Goal: Task Accomplishment & Management: Manage account settings

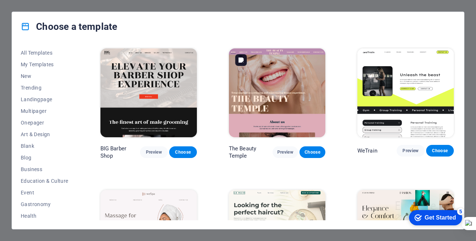
scroll to position [118, 0]
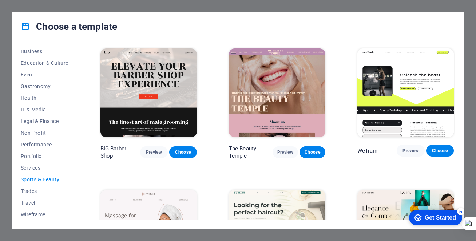
click at [471, 27] on div "Choose a template All Templates My Templates New Trending Landingpage Multipage…" at bounding box center [238, 120] width 476 height 241
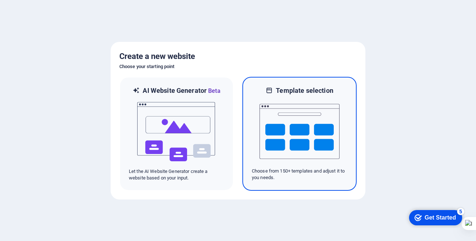
click at [319, 144] on img at bounding box center [299, 131] width 80 height 73
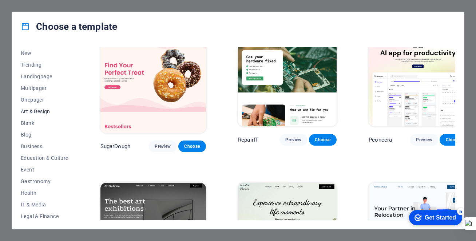
scroll to position [27, 0]
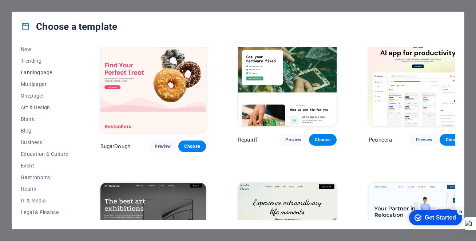
click at [39, 72] on span "Landingpage" at bounding box center [45, 72] width 48 height 6
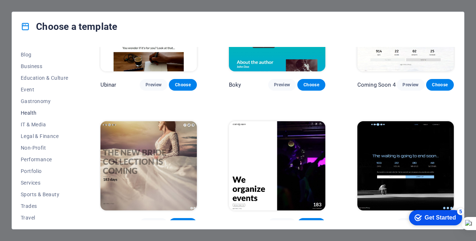
scroll to position [118, 0]
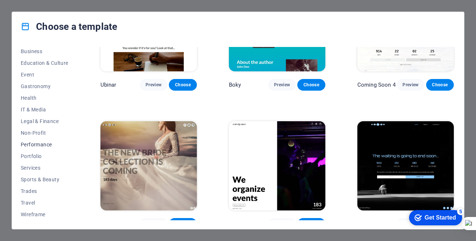
click at [42, 144] on span "Performance" at bounding box center [45, 144] width 48 height 6
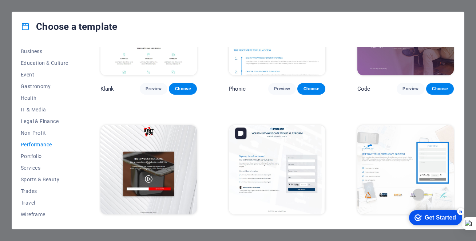
scroll to position [41, 0]
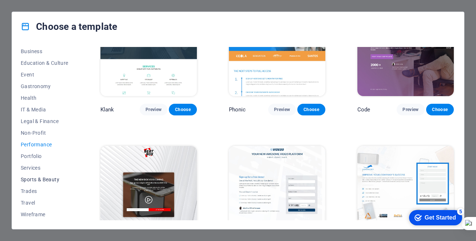
click at [51, 179] on span "Sports & Beauty" at bounding box center [45, 179] width 48 height 6
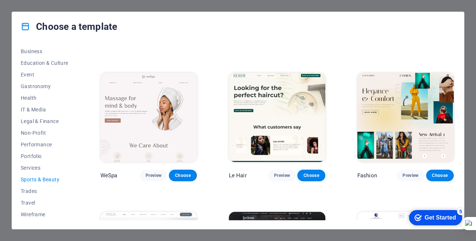
scroll to position [111, 0]
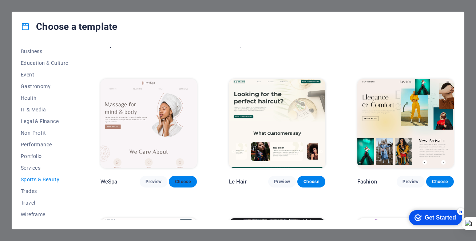
click at [184, 179] on span "Choose" at bounding box center [183, 182] width 16 height 6
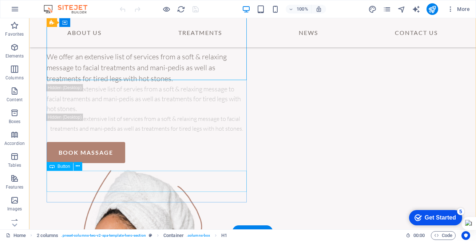
scroll to position [28, 0]
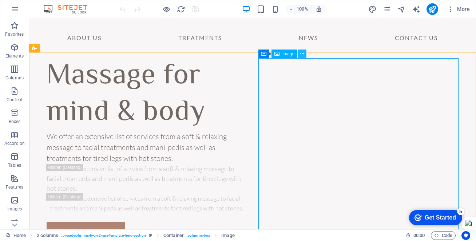
click at [302, 55] on icon at bounding box center [302, 54] width 4 height 8
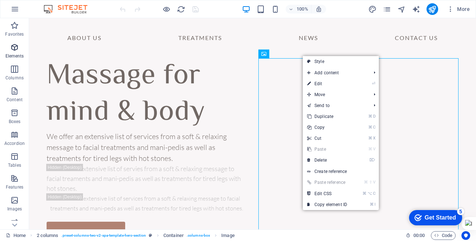
click at [16, 49] on icon "button" at bounding box center [14, 47] width 9 height 9
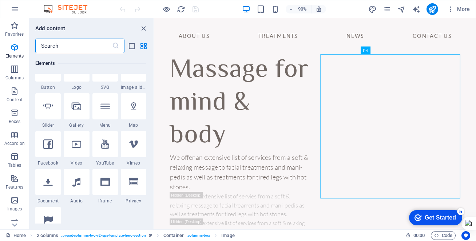
scroll to position [172, 0]
click at [75, 108] on icon at bounding box center [76, 105] width 9 height 9
select select "4"
select select "%"
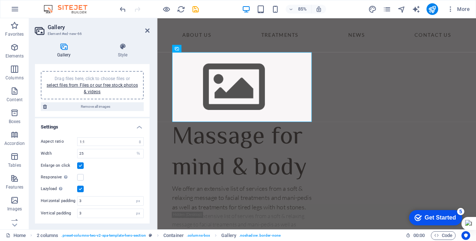
scroll to position [0, 0]
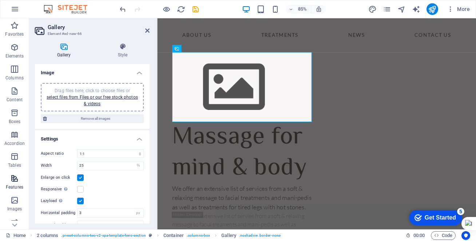
click at [17, 180] on icon "button" at bounding box center [14, 178] width 9 height 9
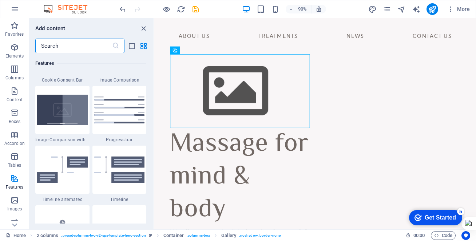
scroll to position [3016, 0]
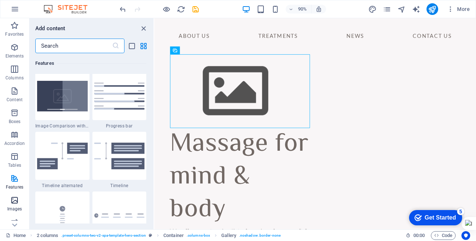
click at [14, 201] on icon "button" at bounding box center [14, 200] width 9 height 9
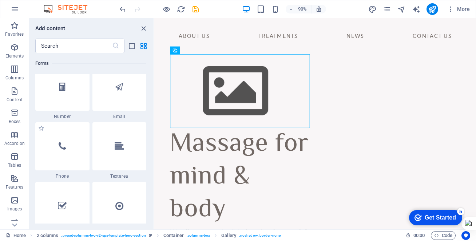
scroll to position [5543, 0]
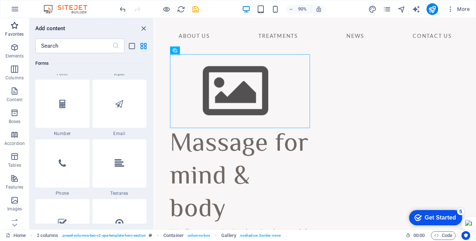
click at [13, 27] on icon "button" at bounding box center [14, 25] width 9 height 9
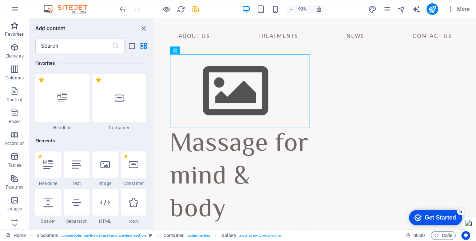
scroll to position [0, 0]
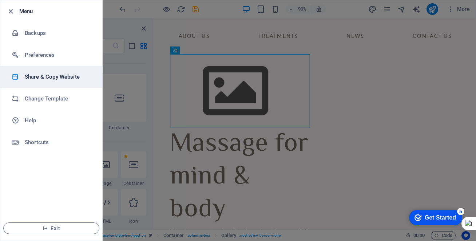
click at [39, 80] on h6 "Share & Copy Website" at bounding box center [58, 76] width 67 height 9
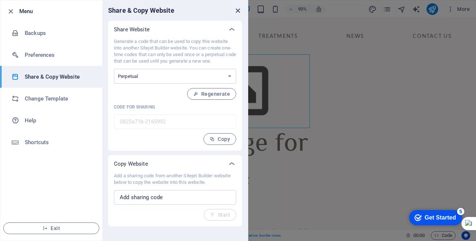
click at [241, 9] on icon "close" at bounding box center [238, 11] width 8 height 8
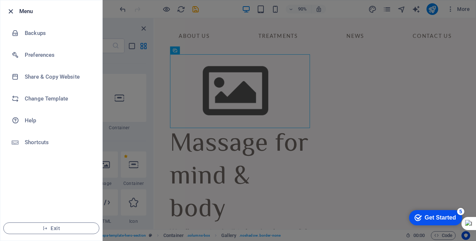
click at [9, 11] on icon "button" at bounding box center [11, 11] width 8 height 8
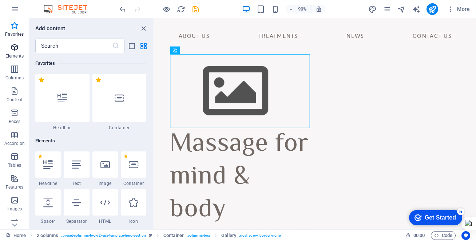
click at [17, 52] on span "Elements" at bounding box center [14, 51] width 29 height 17
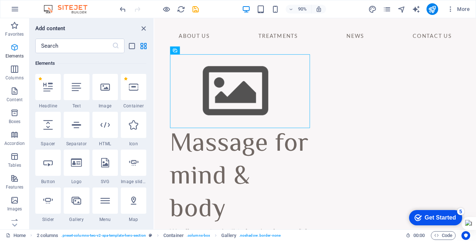
scroll to position [77, 0]
click at [16, 71] on icon "button" at bounding box center [14, 69] width 9 height 9
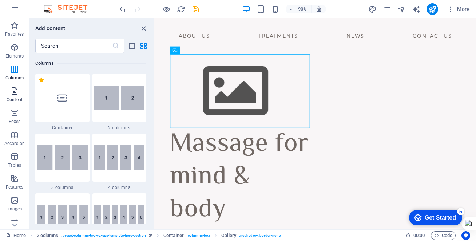
click at [17, 92] on icon "button" at bounding box center [14, 91] width 9 height 9
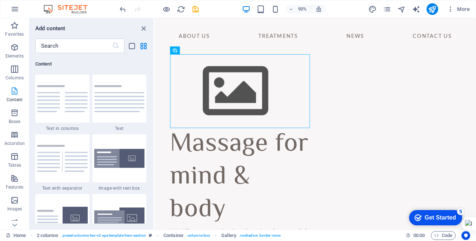
scroll to position [1273, 0]
click at [15, 115] on icon "button" at bounding box center [14, 112] width 9 height 9
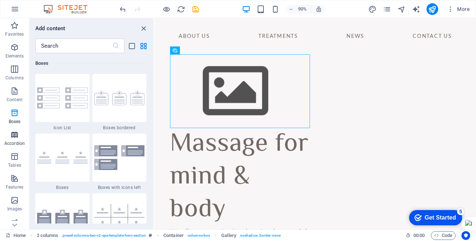
click at [16, 135] on icon "button" at bounding box center [14, 134] width 9 height 9
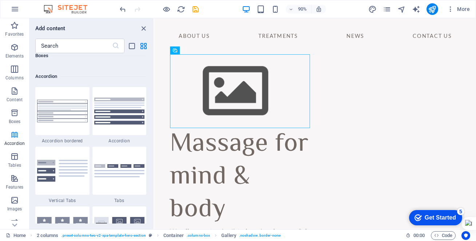
scroll to position [2322, 0]
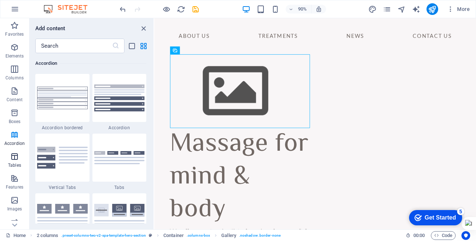
click at [15, 155] on icon "button" at bounding box center [14, 156] width 9 height 9
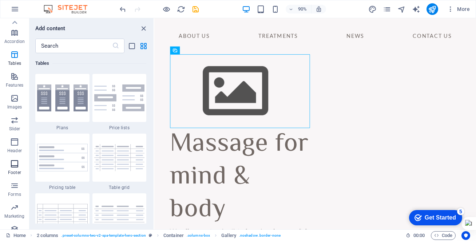
scroll to position [98, 0]
click at [15, 103] on icon "button" at bounding box center [14, 101] width 9 height 9
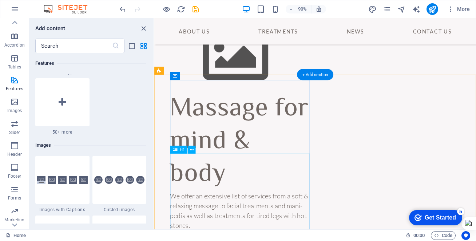
scroll to position [0, 0]
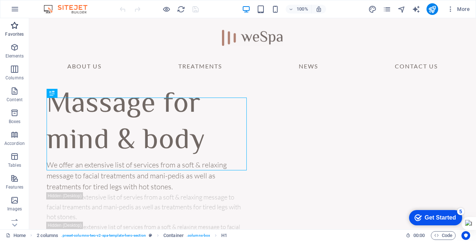
click at [16, 27] on icon "button" at bounding box center [14, 25] width 9 height 9
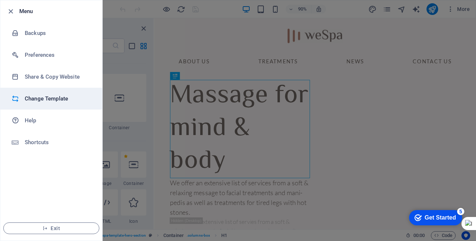
click at [47, 98] on h6 "Change Template" at bounding box center [58, 98] width 67 height 9
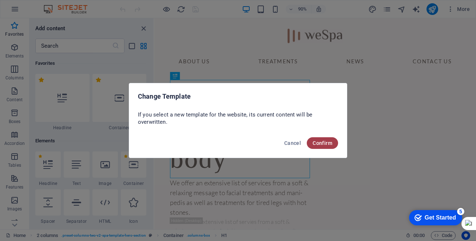
click at [323, 148] on button "Confirm" at bounding box center [322, 143] width 31 height 12
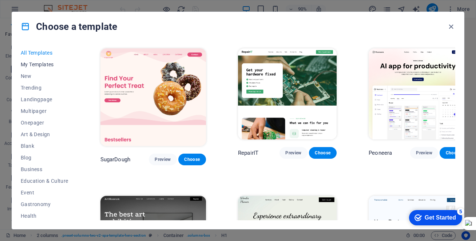
click at [41, 63] on span "My Templates" at bounding box center [45, 64] width 48 height 6
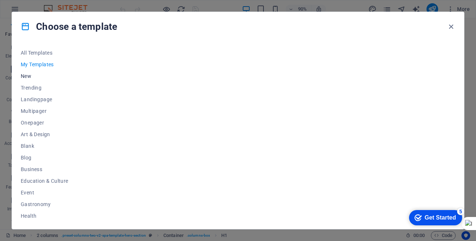
click at [27, 76] on span "New" at bounding box center [45, 76] width 48 height 6
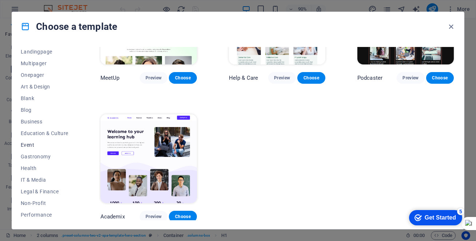
scroll to position [53, 0]
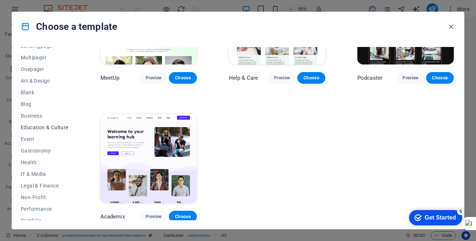
click at [46, 127] on span "Education & Culture" at bounding box center [45, 127] width 48 height 6
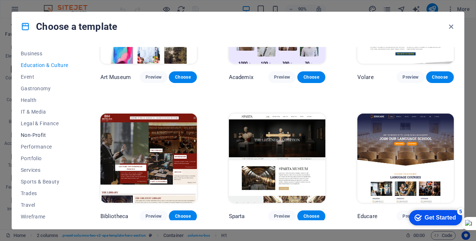
scroll to position [118, 0]
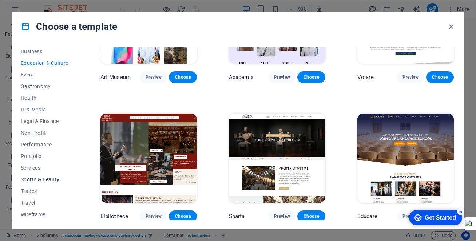
click at [46, 179] on span "Sports & Beauty" at bounding box center [45, 179] width 48 height 6
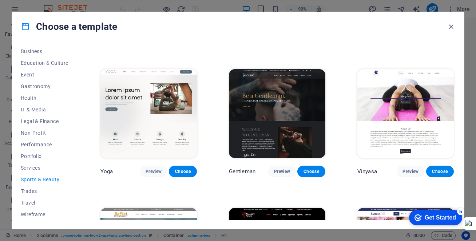
scroll to position [259, 0]
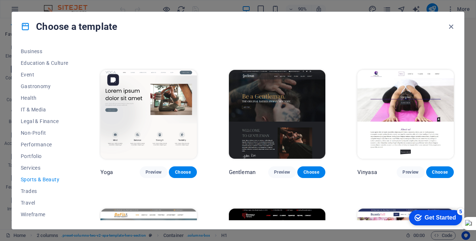
click at [157, 109] on img at bounding box center [148, 114] width 96 height 89
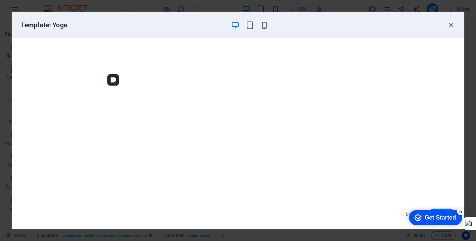
scroll to position [0, 0]
click at [121, 24] on h6 "Template: Yoga" at bounding box center [123, 25] width 204 height 9
click at [424, 215] on div "Get Started" at bounding box center [439, 217] width 31 height 7
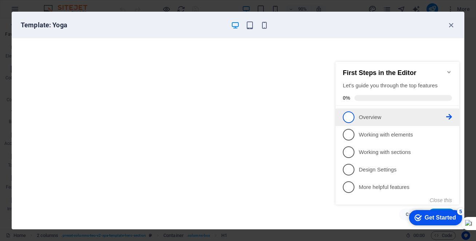
click at [349, 119] on span "1" at bounding box center [349, 117] width 12 height 12
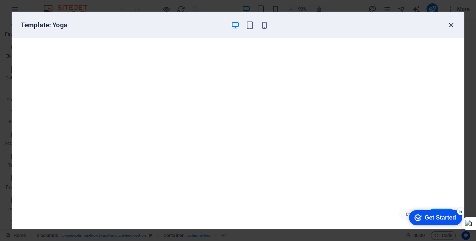
click at [452, 24] on icon "button" at bounding box center [451, 25] width 8 height 8
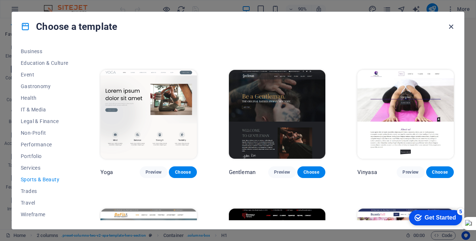
click at [451, 26] on icon "button" at bounding box center [451, 27] width 8 height 8
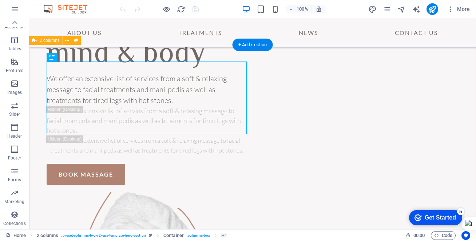
scroll to position [40, 0]
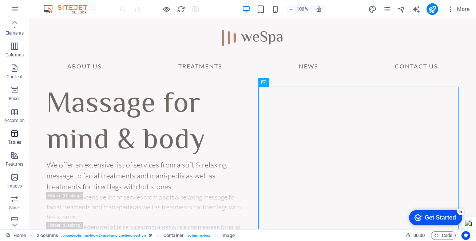
scroll to position [0, 0]
click at [16, 24] on icon "button" at bounding box center [14, 25] width 9 height 9
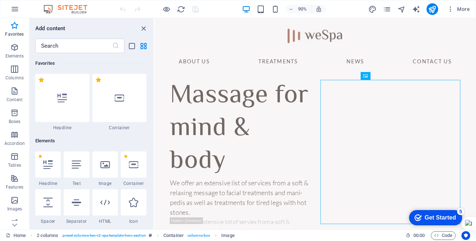
click at [0, 0] on img at bounding box center [0, 0] width 0 height 0
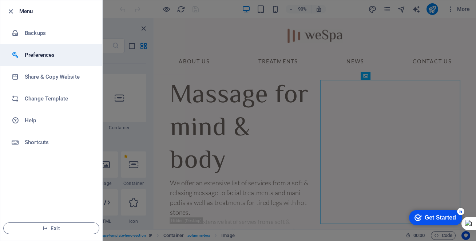
click at [38, 56] on h6 "Preferences" at bounding box center [58, 55] width 67 height 9
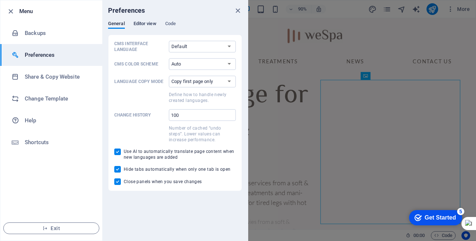
click at [143, 24] on span "Editor view" at bounding box center [144, 24] width 23 height 10
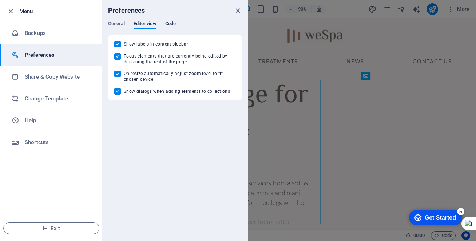
click at [175, 24] on span "Code" at bounding box center [170, 24] width 11 height 10
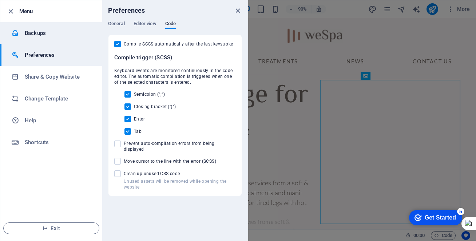
click at [38, 36] on h6 "Backups" at bounding box center [58, 33] width 67 height 9
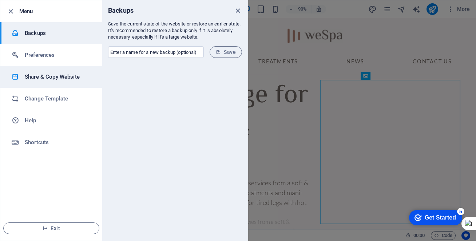
click at [41, 80] on h6 "Share & Copy Website" at bounding box center [58, 76] width 67 height 9
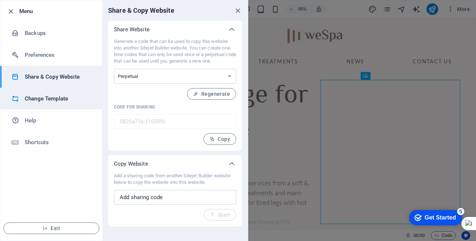
click at [64, 96] on h6 "Change Template" at bounding box center [58, 98] width 67 height 9
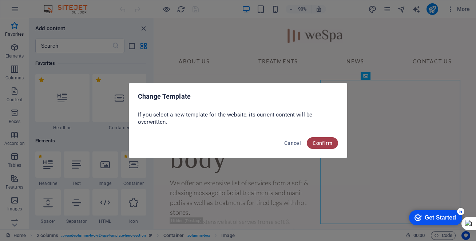
click at [321, 144] on span "Confirm" at bounding box center [322, 143] width 20 height 6
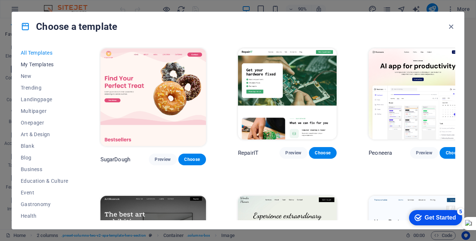
click at [41, 65] on span "My Templates" at bounding box center [45, 64] width 48 height 6
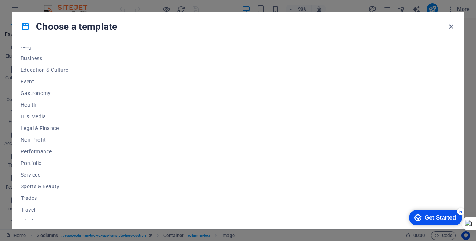
scroll to position [118, 0]
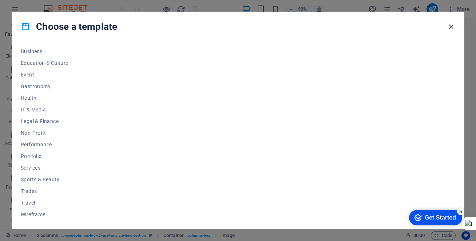
click at [449, 25] on icon "button" at bounding box center [451, 27] width 8 height 8
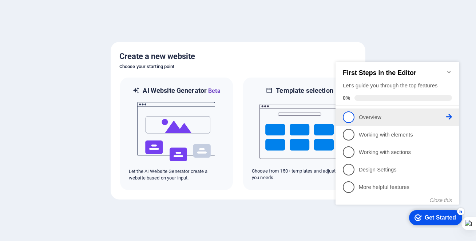
click at [352, 120] on span "1" at bounding box center [349, 117] width 12 height 12
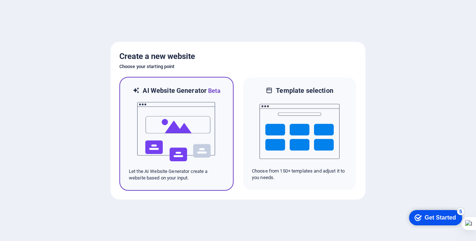
click at [228, 132] on div "AI Website Generator Beta Let the AI Website Generator create a website based o…" at bounding box center [176, 134] width 114 height 114
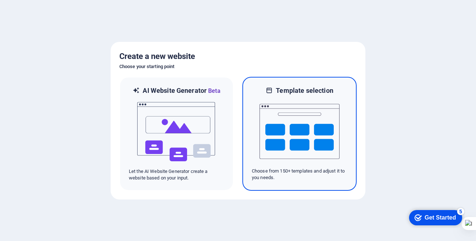
click at [299, 137] on img at bounding box center [299, 131] width 80 height 73
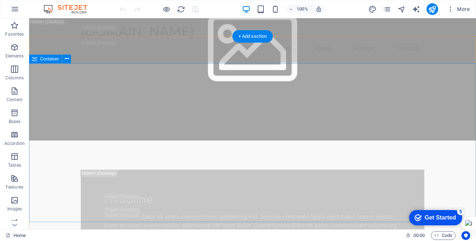
scroll to position [294, 0]
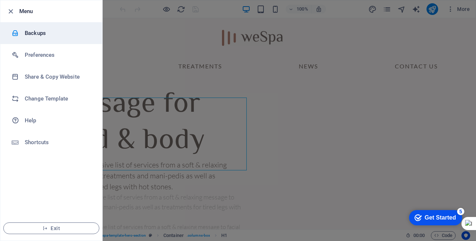
click at [36, 33] on h6 "Backups" at bounding box center [58, 33] width 67 height 9
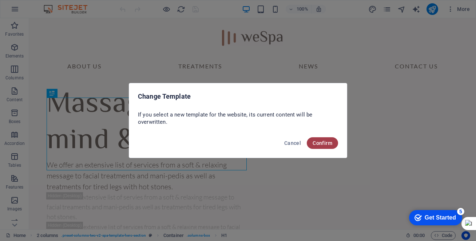
click at [328, 143] on span "Confirm" at bounding box center [322, 143] width 20 height 6
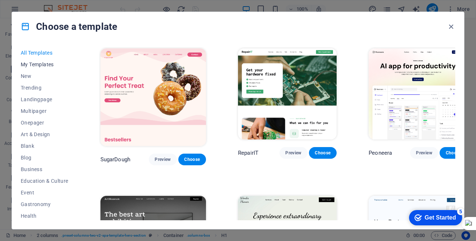
click at [35, 63] on span "My Templates" at bounding box center [45, 64] width 48 height 6
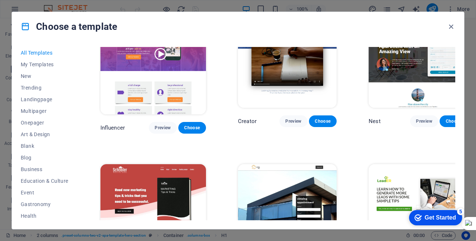
scroll to position [7421, 0]
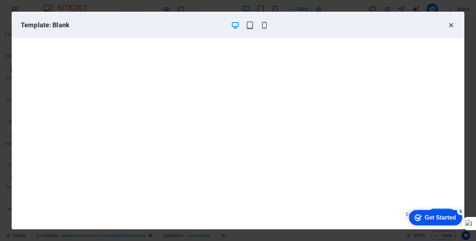
click at [450, 24] on icon "button" at bounding box center [451, 25] width 8 height 8
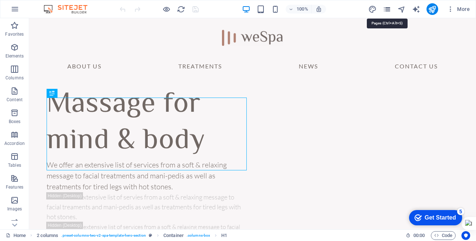
click at [386, 9] on icon "pages" at bounding box center [387, 9] width 8 height 8
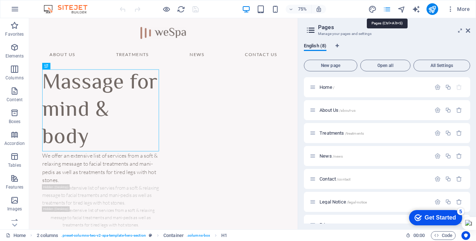
click at [386, 9] on icon "pages" at bounding box center [387, 9] width 8 height 8
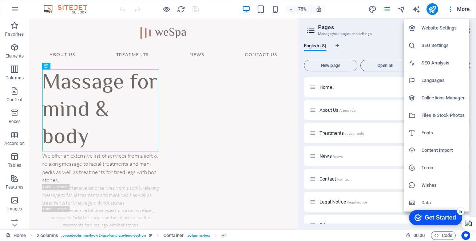
click at [440, 29] on h6 "Website Settings" at bounding box center [442, 28] width 43 height 9
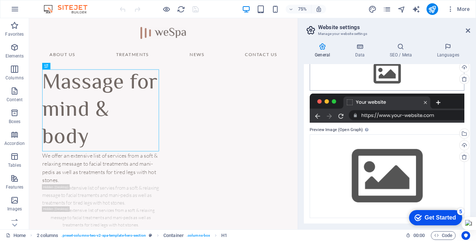
scroll to position [0, 0]
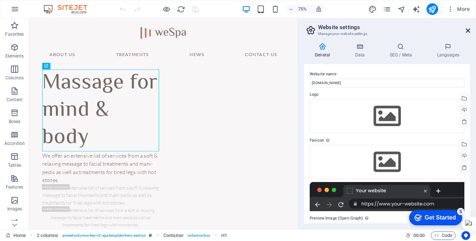
click at [468, 28] on icon at bounding box center [468, 31] width 4 height 6
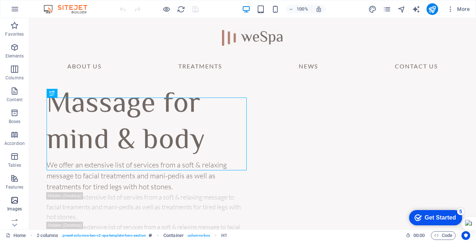
click at [13, 203] on icon "button" at bounding box center [14, 200] width 9 height 9
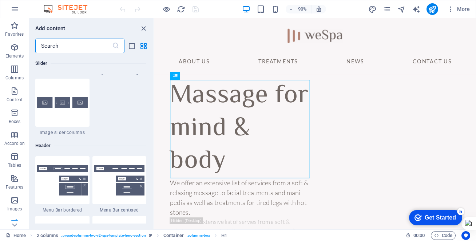
scroll to position [4187, 0]
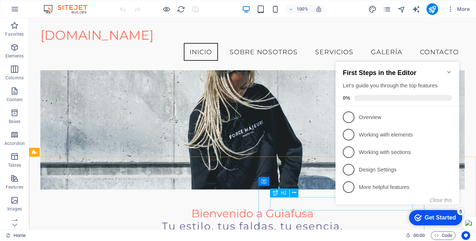
scroll to position [65, 0]
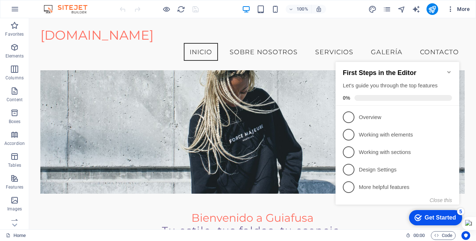
click at [465, 8] on span "More" at bounding box center [458, 8] width 23 height 7
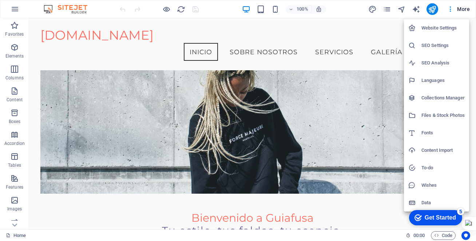
click at [433, 28] on h6 "Website Settings" at bounding box center [442, 28] width 43 height 9
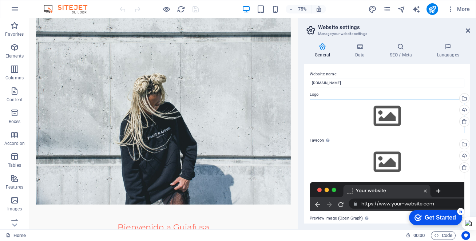
click at [395, 111] on div "Drag files here, click to choose files or select files from Files or our free s…" at bounding box center [387, 116] width 155 height 34
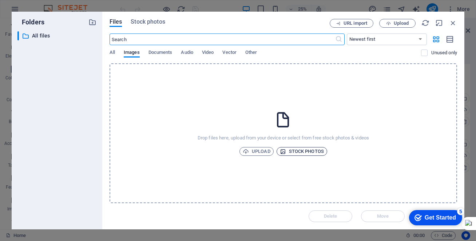
click at [301, 151] on span "Stock photos" at bounding box center [302, 151] width 44 height 9
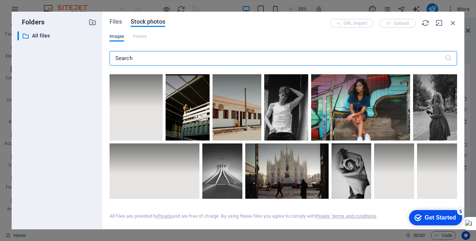
scroll to position [0, 0]
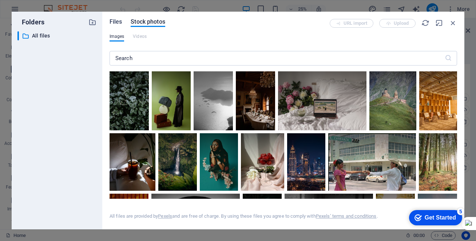
click at [115, 21] on span "Files" at bounding box center [115, 21] width 13 height 9
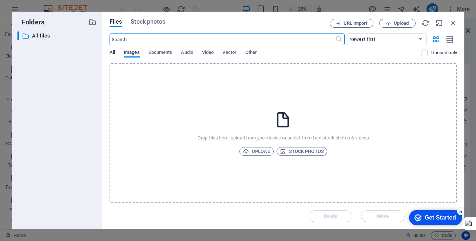
click at [110, 53] on span "All" at bounding box center [111, 53] width 5 height 10
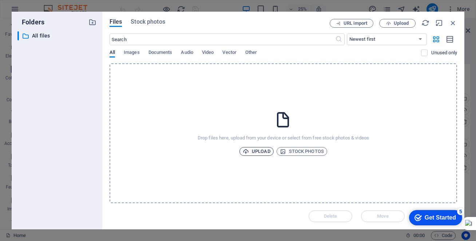
click at [260, 154] on span "Upload" at bounding box center [257, 151] width 28 height 9
click at [41, 35] on p "All files" at bounding box center [57, 36] width 51 height 8
click at [451, 40] on icon "button" at bounding box center [450, 39] width 8 height 8
click at [435, 40] on icon "button" at bounding box center [436, 39] width 8 height 8
click at [420, 38] on select "Newest first Oldest first Name (A-Z) Name (Z-A) Size (0-9) Size (9-0) Resolutio…" at bounding box center [387, 39] width 80 height 12
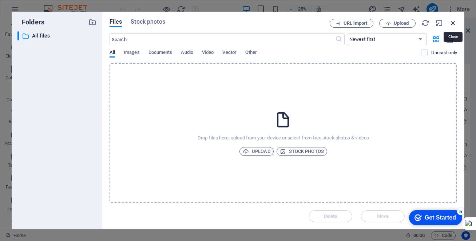
click at [452, 21] on icon "button" at bounding box center [453, 23] width 8 height 8
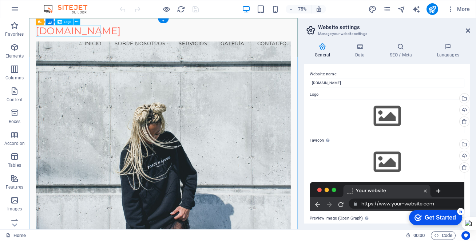
click at [82, 34] on div "guiafusa.com" at bounding box center [208, 35] width 340 height 15
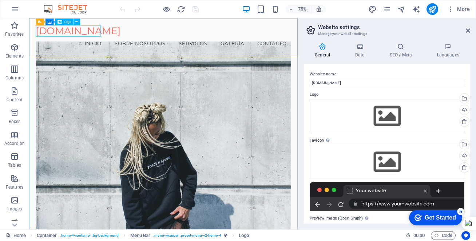
click at [63, 22] on div "Logo" at bounding box center [64, 22] width 18 height 7
click at [76, 22] on icon at bounding box center [76, 22] width 3 height 6
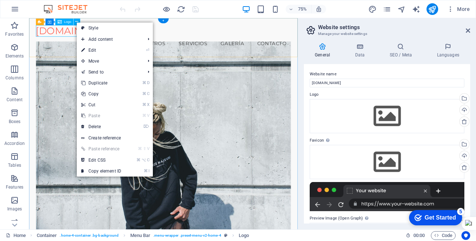
click at [57, 35] on div "[DOMAIN_NAME]" at bounding box center [208, 35] width 340 height 15
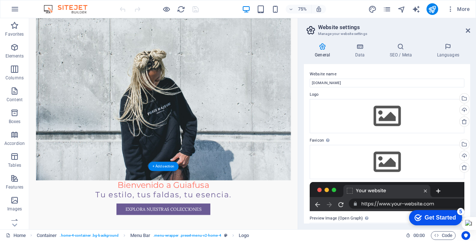
scroll to position [127, 0]
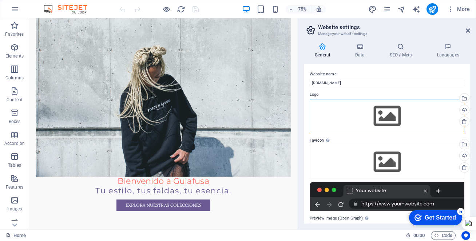
click at [382, 114] on div "Drag files here, click to choose files or select files from Files or our free s…" at bounding box center [387, 116] width 155 height 34
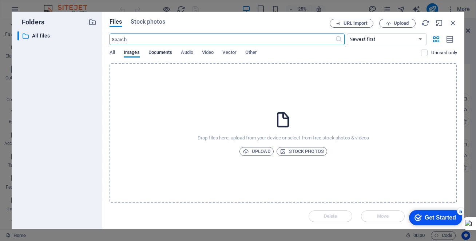
click at [160, 50] on span "Documents" at bounding box center [160, 53] width 24 height 10
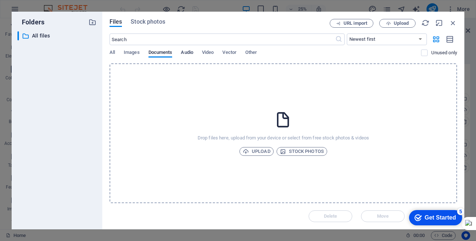
click at [189, 51] on span "Audio" at bounding box center [187, 53] width 12 height 10
click at [210, 51] on span "Video" at bounding box center [208, 53] width 12 height 10
click at [117, 40] on input "text" at bounding box center [222, 39] width 226 height 12
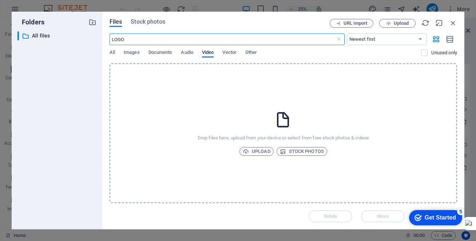
type input "LOGO"
click at [444, 67] on div "Drop files here, upload from your device or select from free stock photos & vid…" at bounding box center [282, 133] width 347 height 140
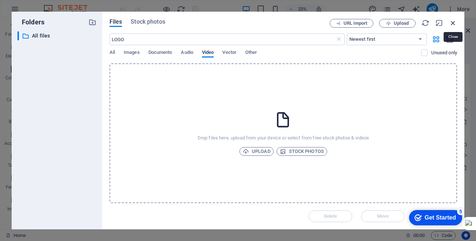
click at [453, 21] on icon "button" at bounding box center [453, 23] width 8 height 8
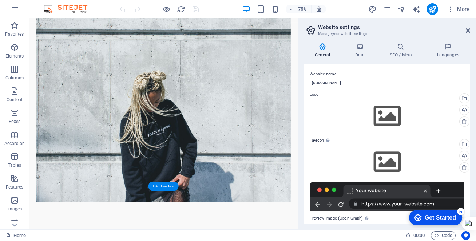
scroll to position [0, 0]
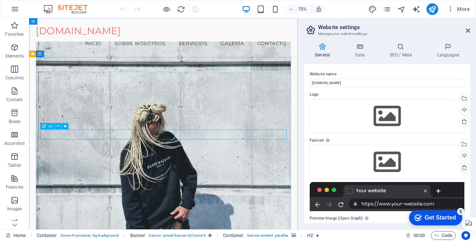
click at [37, 55] on span "Banner" at bounding box center [42, 53] width 11 height 3
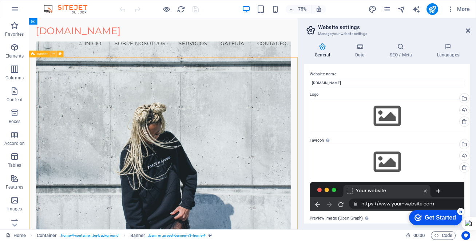
click at [53, 54] on icon at bounding box center [53, 54] width 3 height 6
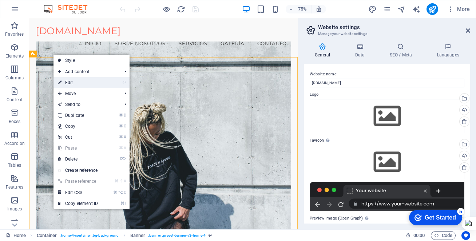
click at [67, 83] on link "⏎ Edit" at bounding box center [77, 82] width 49 height 11
select select "vh"
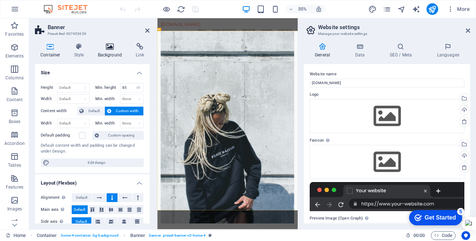
click at [111, 48] on icon at bounding box center [109, 46] width 35 height 7
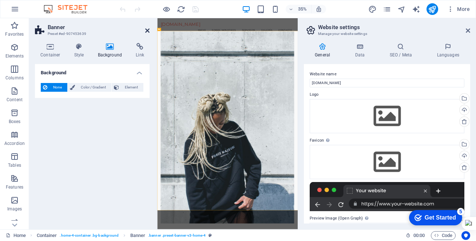
click at [148, 28] on icon at bounding box center [147, 31] width 4 height 6
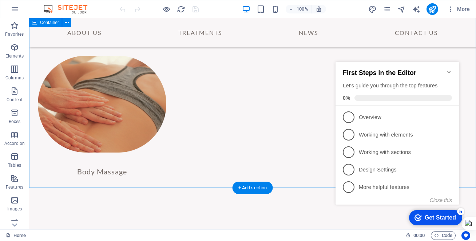
scroll to position [1519, 0]
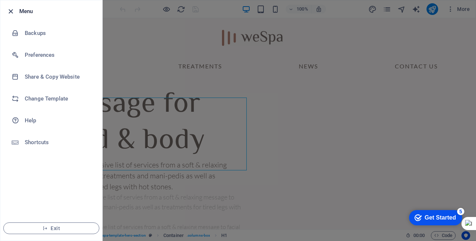
click at [0, 0] on icon "button" at bounding box center [0, 0] width 0 height 0
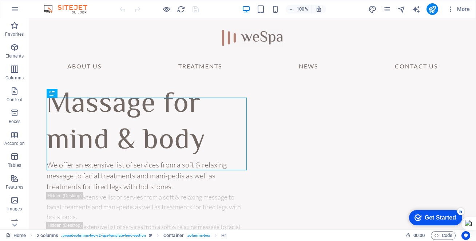
click at [0, 0] on div at bounding box center [0, 0] width 0 height 0
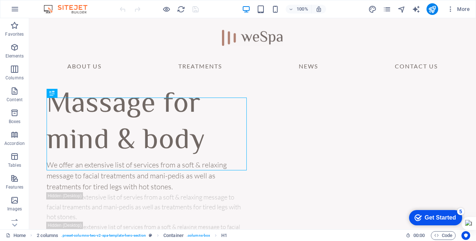
click at [0, 0] on div at bounding box center [0, 0] width 0 height 0
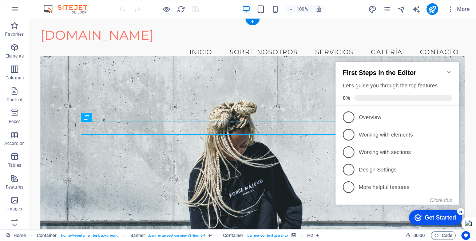
click at [241, 86] on figure at bounding box center [252, 152] width 424 height 192
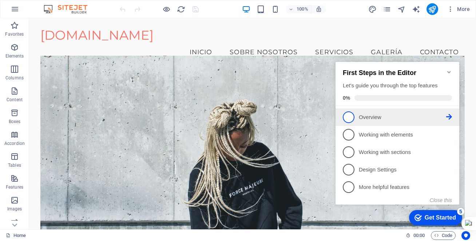
click at [350, 122] on li "1 Overview - incomplete" at bounding box center [397, 116] width 124 height 17
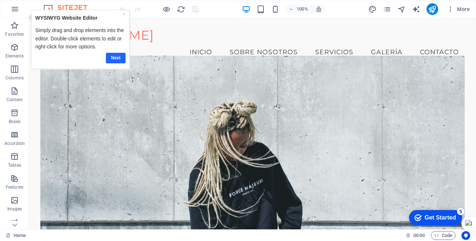
click at [116, 59] on link "Next" at bounding box center [115, 58] width 20 height 11
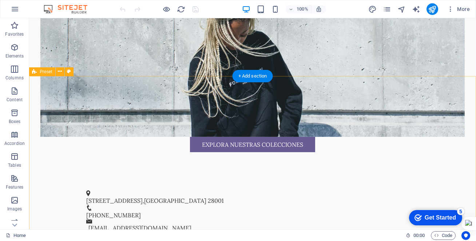
scroll to position [187, 0]
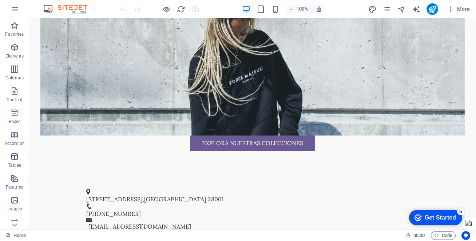
click at [424, 217] on div "Get Started" at bounding box center [439, 217] width 31 height 7
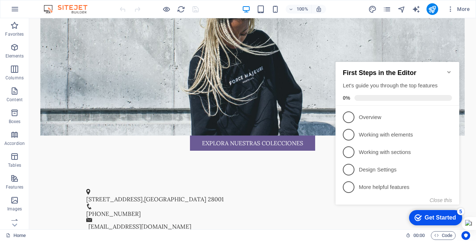
click at [449, 71] on icon "Minimize checklist" at bounding box center [448, 72] width 3 height 2
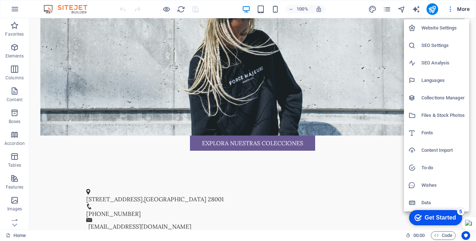
click at [461, 8] on div at bounding box center [238, 120] width 476 height 241
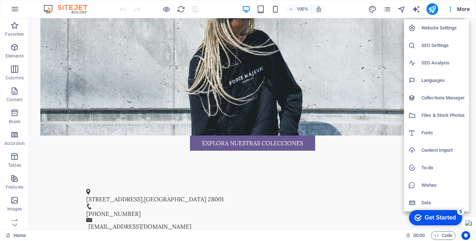
click at [416, 12] on div at bounding box center [238, 120] width 476 height 241
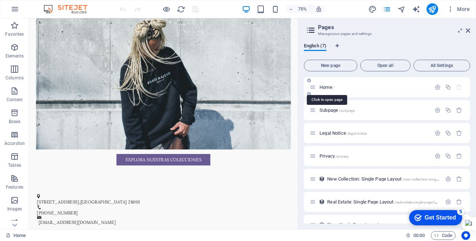
click at [332, 85] on span "Home /" at bounding box center [326, 86] width 15 height 5
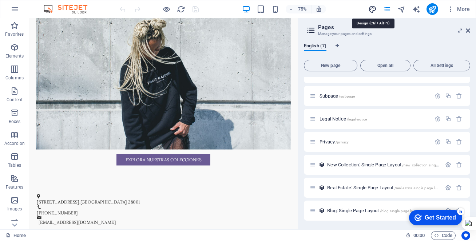
select select "px"
select select "200"
select select "px"
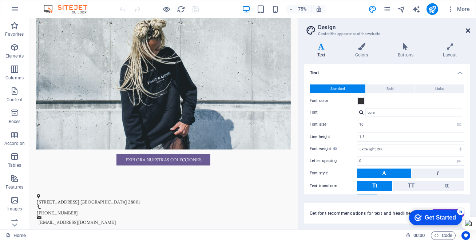
click at [467, 30] on icon at bounding box center [468, 31] width 4 height 6
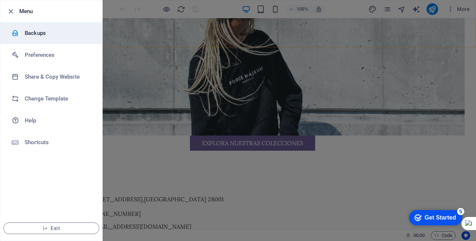
click at [32, 33] on h6 "Backups" at bounding box center [58, 33] width 67 height 9
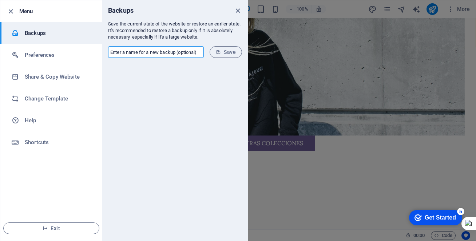
click at [181, 49] on input "text" at bounding box center [156, 52] width 96 height 12
click at [142, 74] on div at bounding box center [174, 152] width 145 height 177
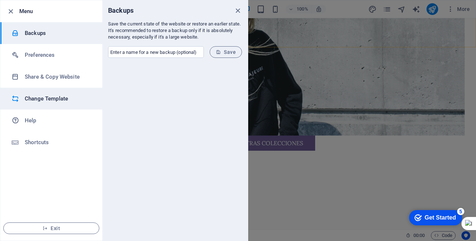
click at [56, 97] on h6 "Change Template" at bounding box center [58, 98] width 67 height 9
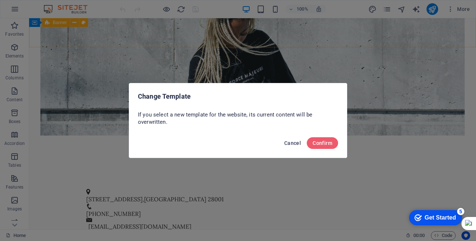
click at [298, 141] on span "Cancel" at bounding box center [292, 143] width 17 height 6
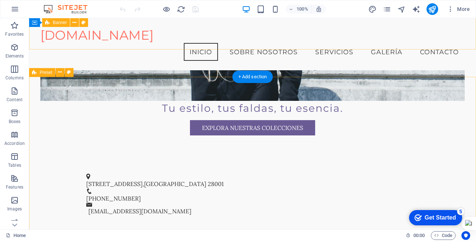
scroll to position [0, 0]
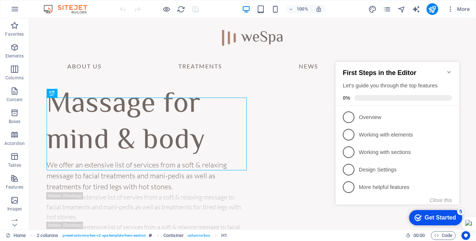
click at [450, 69] on icon "Minimize checklist" at bounding box center [449, 72] width 6 height 6
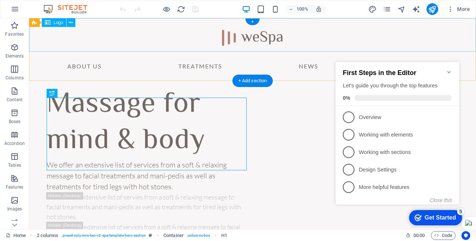
click at [252, 33] on div at bounding box center [252, 34] width 447 height 33
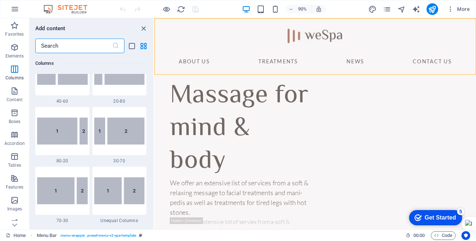
scroll to position [562, 0]
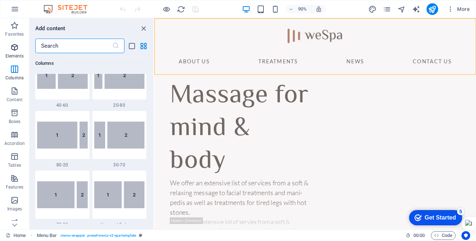
click at [15, 47] on icon "button" at bounding box center [14, 47] width 9 height 9
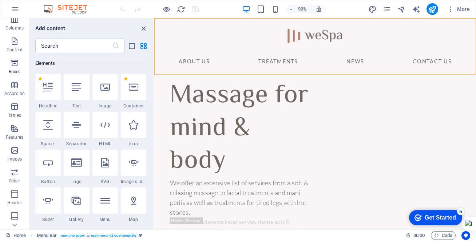
scroll to position [53, 0]
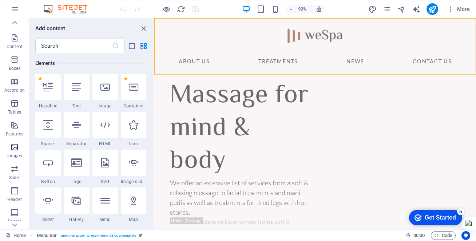
click at [15, 148] on icon "button" at bounding box center [14, 147] width 9 height 9
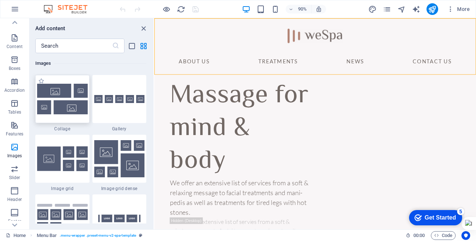
scroll to position [3743, 0]
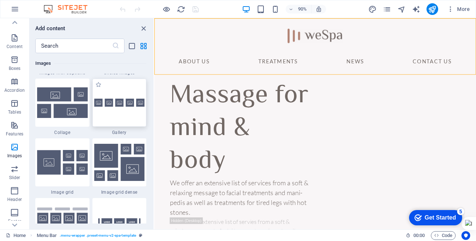
click at [113, 110] on div at bounding box center [119, 103] width 54 height 48
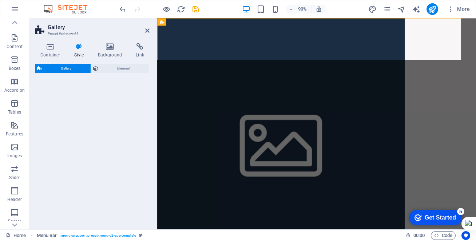
select select "rem"
select select "preset-gallery-v3-default"
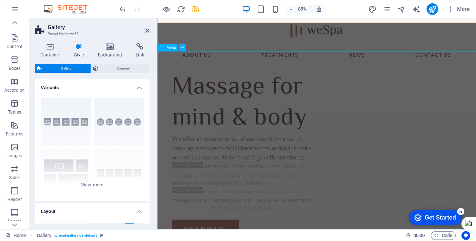
scroll to position [0, 0]
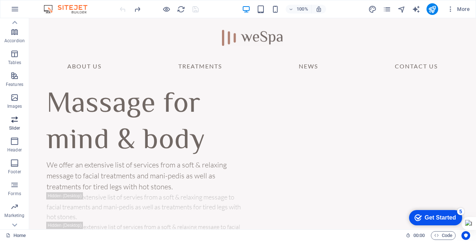
scroll to position [103, 0]
click at [15, 141] on icon "button" at bounding box center [14, 140] width 9 height 9
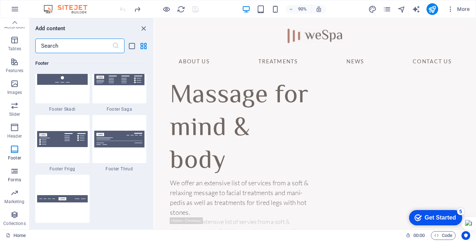
scroll to position [0, 0]
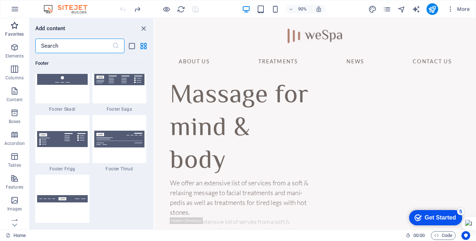
click at [16, 29] on icon "button" at bounding box center [14, 25] width 9 height 9
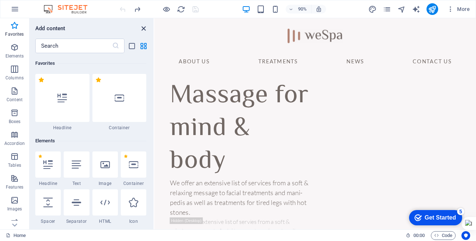
click at [141, 27] on icon "close panel" at bounding box center [143, 28] width 8 height 8
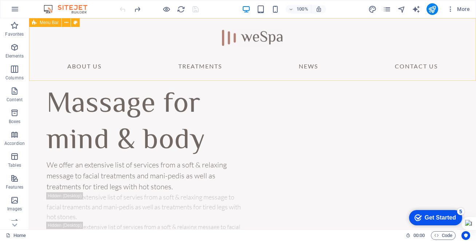
click at [0, 0] on icon at bounding box center [0, 0] width 0 height 0
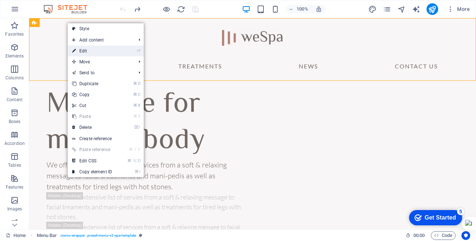
click at [80, 50] on link "⏎ Edit" at bounding box center [92, 50] width 49 height 11
select select "header"
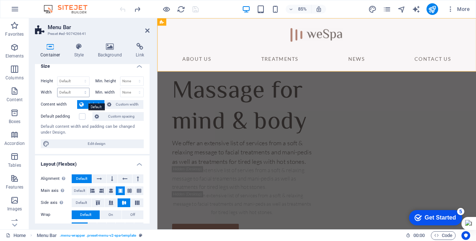
scroll to position [11, 0]
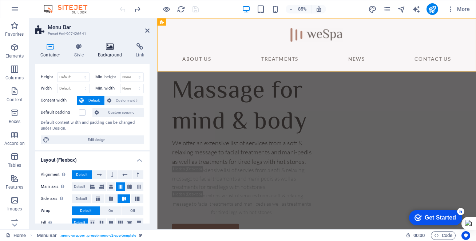
click at [110, 47] on icon at bounding box center [109, 46] width 35 height 7
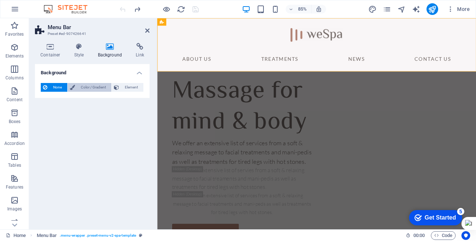
click at [97, 88] on span "Color / Gradient" at bounding box center [93, 87] width 32 height 9
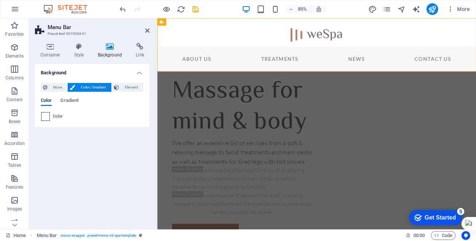
click at [46, 117] on span at bounding box center [45, 116] width 8 height 8
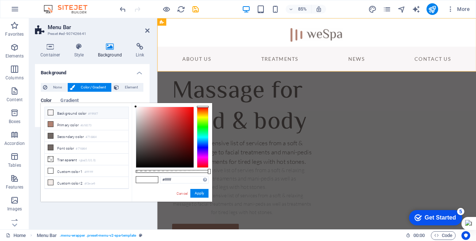
click at [53, 112] on icon at bounding box center [50, 112] width 5 height 5
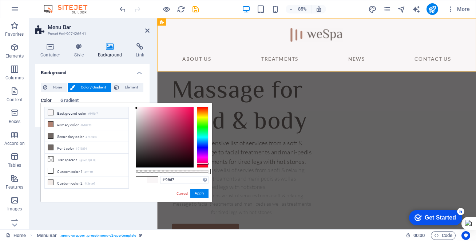
click at [50, 111] on icon at bounding box center [50, 112] width 5 height 5
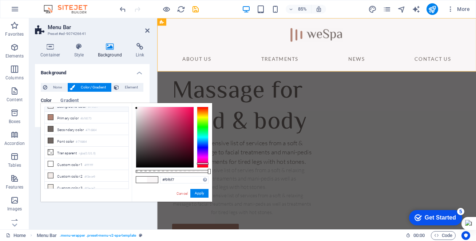
scroll to position [21, 0]
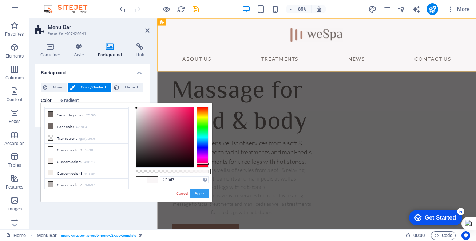
click at [201, 193] on button "Apply" at bounding box center [199, 193] width 18 height 9
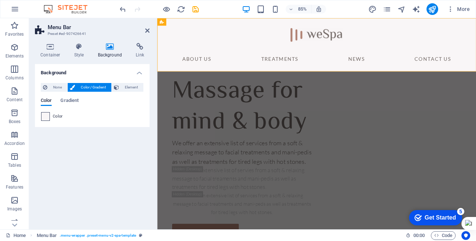
click at [45, 115] on span at bounding box center [45, 116] width 8 height 8
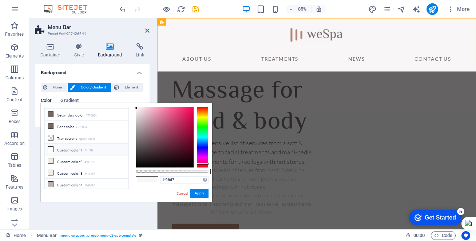
click at [51, 148] on icon at bounding box center [50, 149] width 5 height 5
type input "#ffffff"
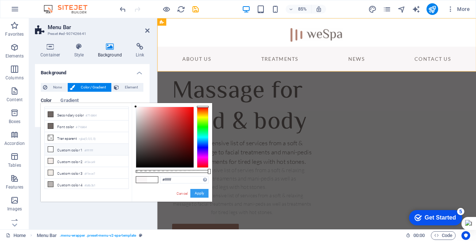
click at [199, 193] on button "Apply" at bounding box center [199, 193] width 18 height 9
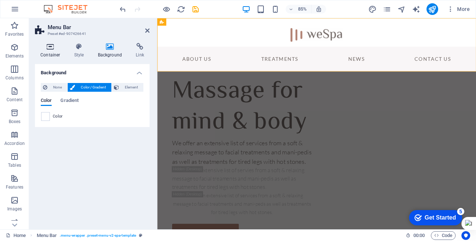
click at [49, 50] on icon at bounding box center [50, 46] width 31 height 7
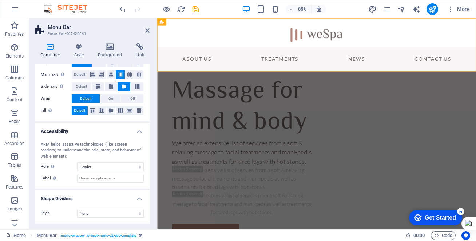
scroll to position [0, 0]
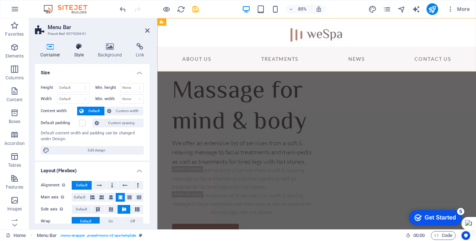
click at [79, 47] on icon at bounding box center [79, 46] width 21 height 7
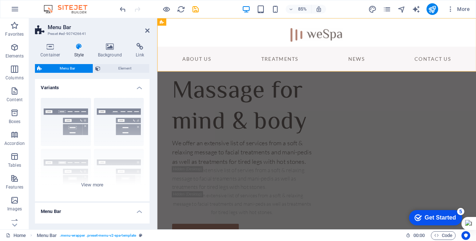
click at [79, 47] on icon at bounding box center [79, 46] width 21 height 7
click at [122, 69] on span "Element" at bounding box center [125, 68] width 44 height 9
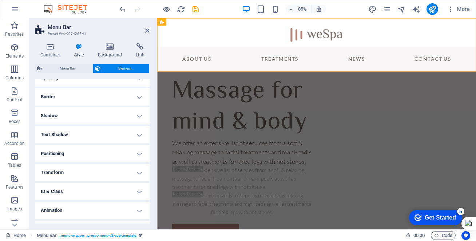
scroll to position [85, 0]
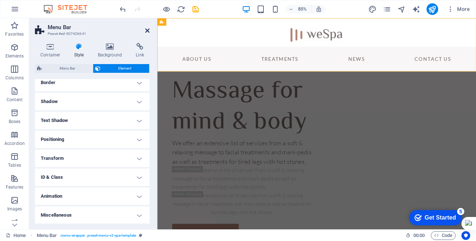
click at [149, 29] on icon at bounding box center [147, 31] width 4 height 6
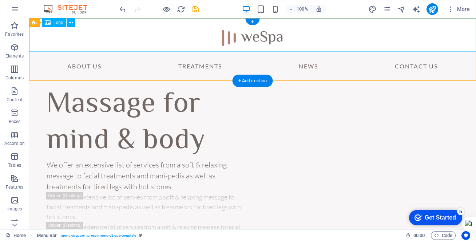
click at [260, 34] on div at bounding box center [252, 34] width 447 height 33
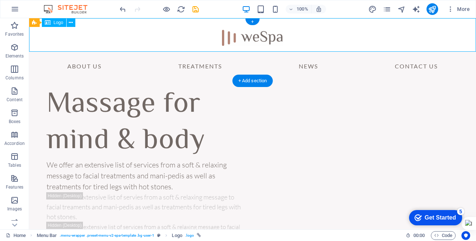
click at [260, 34] on div at bounding box center [252, 34] width 447 height 33
select select "px"
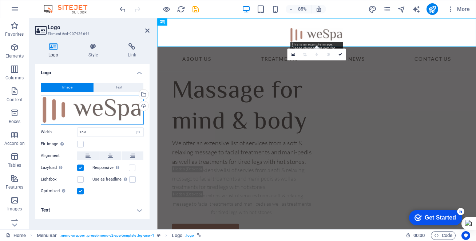
click at [104, 111] on div "Drag files here, click to choose files or select files from Files or our free s…" at bounding box center [92, 109] width 103 height 29
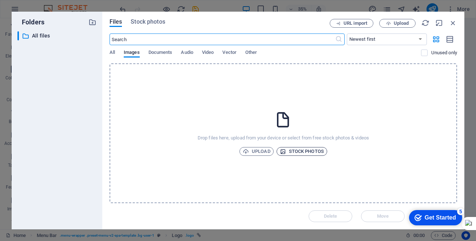
click at [295, 151] on span "Stock photos" at bounding box center [302, 151] width 44 height 9
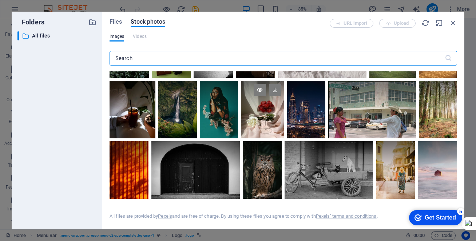
scroll to position [0, 0]
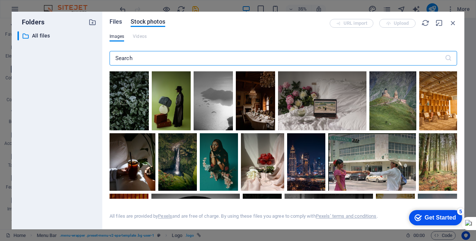
click at [113, 22] on span "Files" at bounding box center [115, 21] width 13 height 9
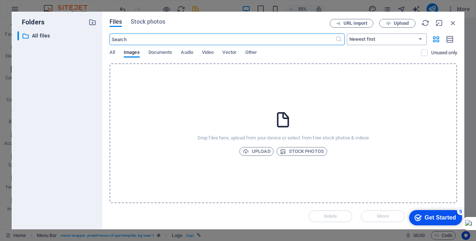
click at [420, 39] on select "Newest first Oldest first Name (A-Z) Name (Z-A) Size (0-9) Size (9-0) Resolutio…" at bounding box center [387, 39] width 80 height 12
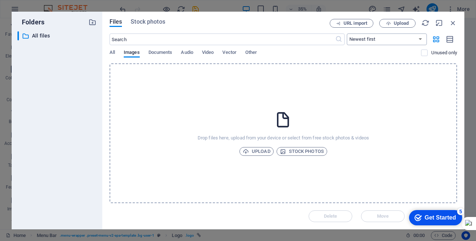
click at [347, 33] on select "Newest first Oldest first Name (A-Z) Name (Z-A) Size (0-9) Size (9-0) Resolutio…" at bounding box center [387, 39] width 80 height 12
click at [144, 21] on span "Stock photos" at bounding box center [148, 21] width 34 height 9
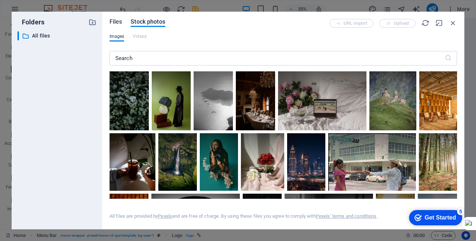
click at [115, 21] on span "Files" at bounding box center [115, 21] width 13 height 9
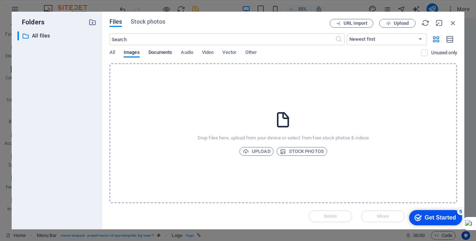
click at [152, 52] on span "Documents" at bounding box center [160, 53] width 24 height 10
click at [128, 53] on span "Images" at bounding box center [132, 53] width 16 height 10
click at [32, 36] on p "All files" at bounding box center [57, 36] width 51 height 8
click at [44, 36] on p "All files" at bounding box center [57, 36] width 51 height 8
click at [358, 25] on span "URL import" at bounding box center [355, 23] width 24 height 4
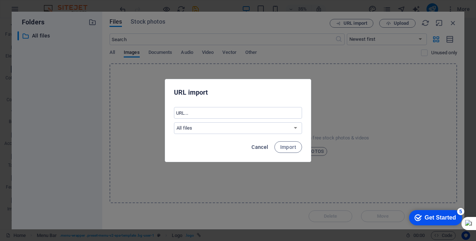
click at [260, 148] on span "Cancel" at bounding box center [259, 147] width 17 height 6
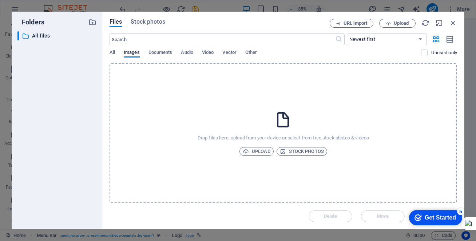
click at [419, 216] on icon "checkmark" at bounding box center [417, 217] width 7 height 7
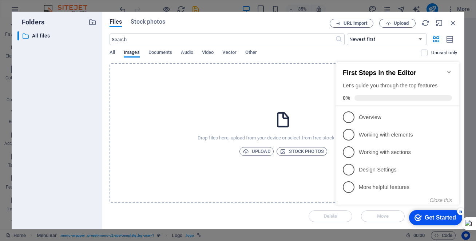
click at [294, 80] on div "Drop files here, upload from your device or select from free stock photos & vid…" at bounding box center [282, 133] width 347 height 140
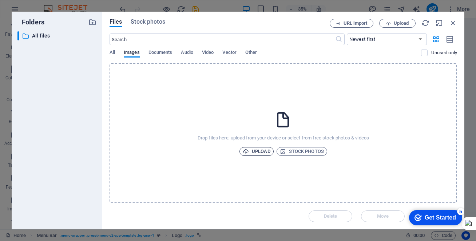
click at [262, 151] on span "Upload" at bounding box center [257, 151] width 28 height 9
click at [233, 52] on span "Vector" at bounding box center [229, 53] width 14 height 10
click at [255, 52] on span "Other" at bounding box center [251, 53] width 12 height 10
click at [111, 53] on span "All" at bounding box center [111, 53] width 5 height 10
click at [454, 23] on icon "button" at bounding box center [453, 23] width 8 height 8
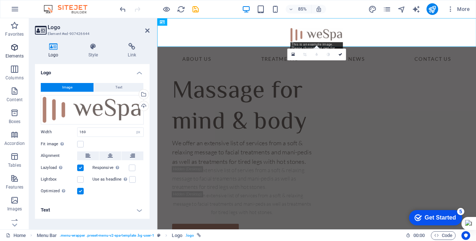
click at [15, 47] on icon "button" at bounding box center [14, 47] width 9 height 9
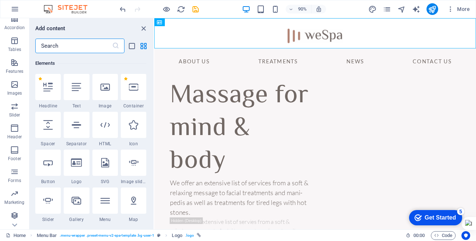
scroll to position [116, 0]
click at [14, 85] on icon "button" at bounding box center [14, 83] width 9 height 9
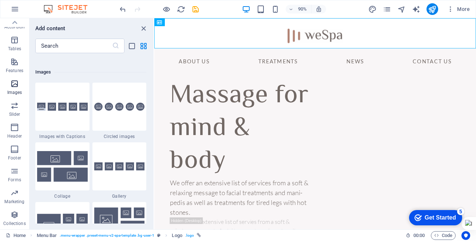
scroll to position [3688, 0]
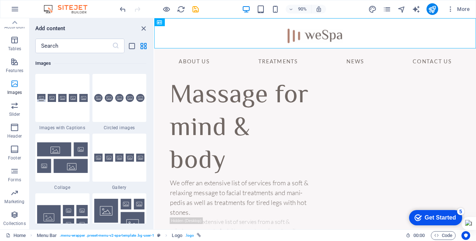
click at [14, 85] on icon "button" at bounding box center [14, 83] width 9 height 9
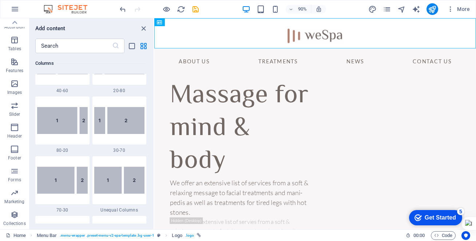
scroll to position [0, 0]
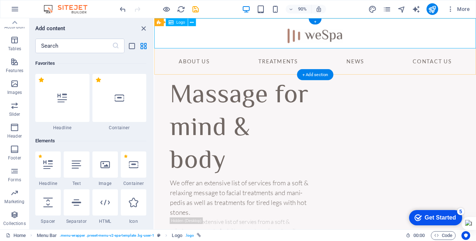
click at [330, 41] on div at bounding box center [332, 34] width 357 height 33
select select "px"
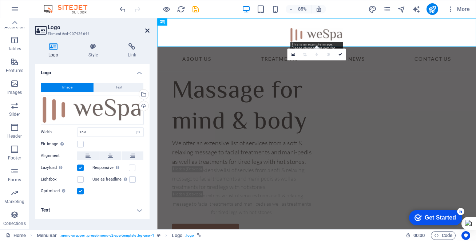
click at [146, 28] on icon at bounding box center [147, 31] width 4 height 6
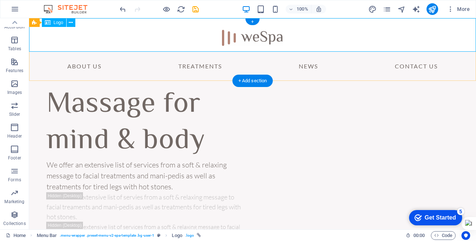
click at [255, 37] on div at bounding box center [252, 34] width 447 height 33
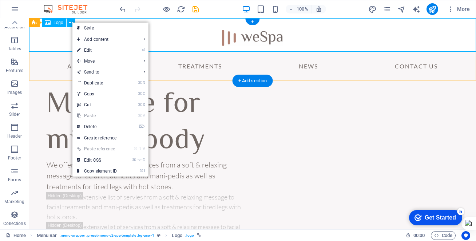
click at [245, 33] on div at bounding box center [252, 34] width 447 height 33
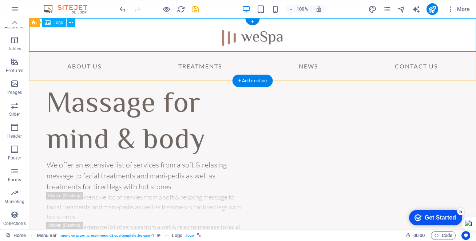
click at [245, 33] on div at bounding box center [252, 34] width 447 height 33
select select "px"
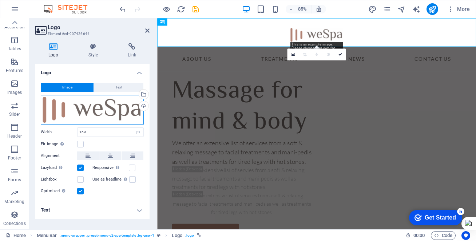
click at [112, 113] on div "Drag files here, click to choose files or select files from Files or our free s…" at bounding box center [92, 109] width 103 height 29
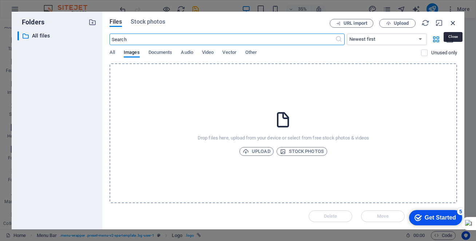
click at [452, 22] on icon "button" at bounding box center [453, 23] width 8 height 8
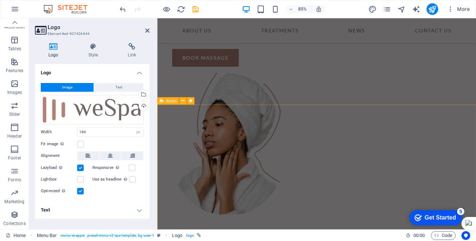
scroll to position [174, 0]
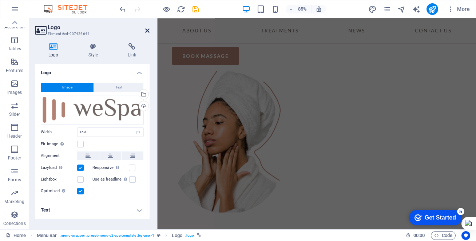
click at [146, 29] on icon at bounding box center [147, 31] width 4 height 6
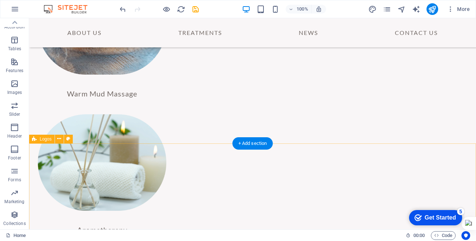
scroll to position [1095, 0]
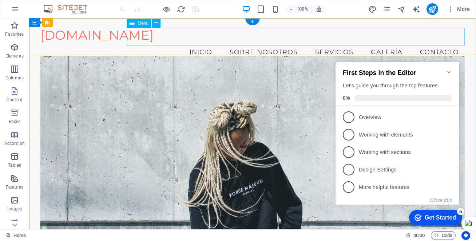
click at [200, 43] on nav "Inicio Sobre Nosotros Servicios Galería Contacto" at bounding box center [252, 52] width 424 height 18
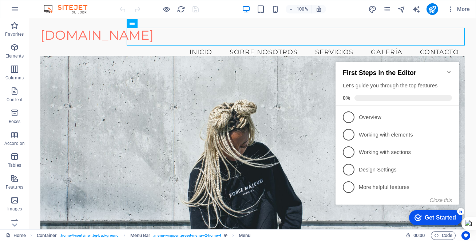
click at [70, 8] on img at bounding box center [69, 9] width 55 height 9
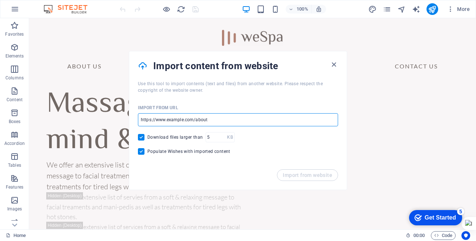
click at [0, 0] on input "url" at bounding box center [0, 0] width 0 height 0
drag, startPoint x: 213, startPoint y: 120, endPoint x: 159, endPoint y: 119, distance: 54.6
click at [0, 0] on input "url" at bounding box center [0, 0] width 0 height 0
drag, startPoint x: 168, startPoint y: 120, endPoint x: 220, endPoint y: 119, distance: 52.7
click at [0, 0] on input "url" at bounding box center [0, 0] width 0 height 0
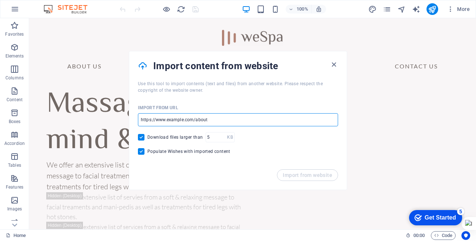
click at [0, 0] on input "url" at bounding box center [0, 0] width 0 height 0
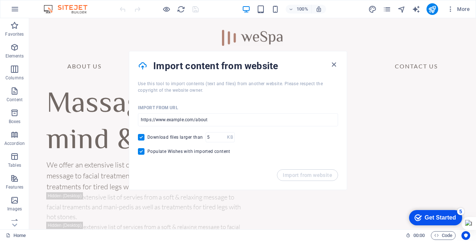
click at [276, 160] on div "Import from URL ​ Download files larger than KB ​ Populate Wishes with imported…" at bounding box center [237, 131] width 217 height 76
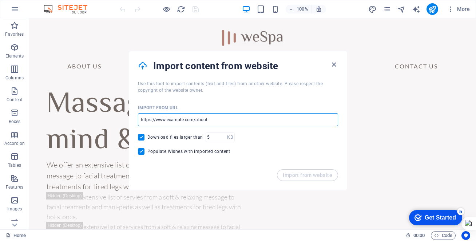
click at [0, 0] on input "url" at bounding box center [0, 0] width 0 height 0
type input "a"
type input "https://www.guiafusa.com"
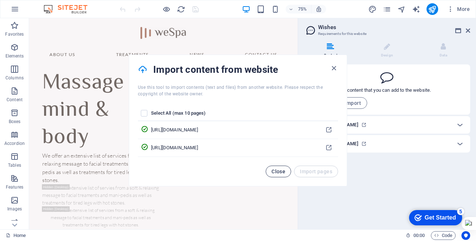
click at [287, 172] on button "Close" at bounding box center [278, 171] width 25 height 12
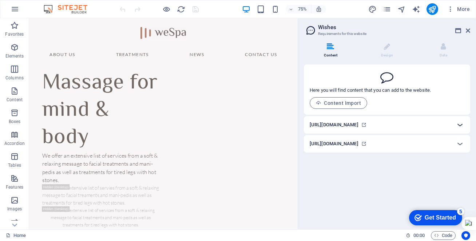
click at [460, 125] on icon at bounding box center [459, 124] width 9 height 9
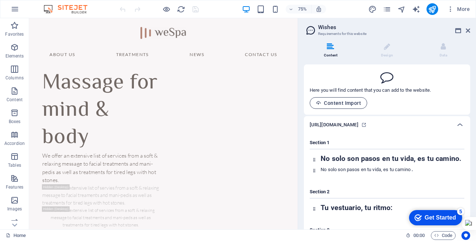
click at [356, 104] on span "Content Import" at bounding box center [338, 103] width 45 height 6
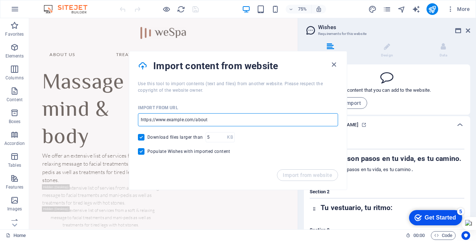
drag, startPoint x: 211, startPoint y: 118, endPoint x: 227, endPoint y: 111, distance: 18.2
click at [230, 110] on div "Import from URL ​" at bounding box center [238, 114] width 200 height 24
click at [208, 120] on input "url" at bounding box center [238, 119] width 200 height 13
drag, startPoint x: 208, startPoint y: 120, endPoint x: 142, endPoint y: 120, distance: 66.2
click at [135, 118] on div "Import from URL ​ Download files larger than KB ​ Populate Wishes with imported…" at bounding box center [237, 131] width 217 height 76
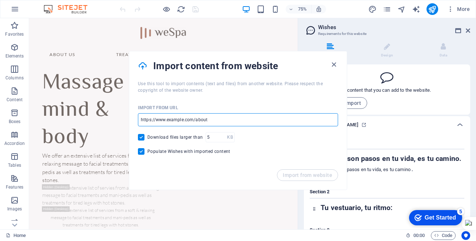
paste input "https://staging.guiafusa.com/"
type input "https://staging.guiafusa.com/"
click at [292, 175] on span "Import from website" at bounding box center [307, 175] width 49 height 6
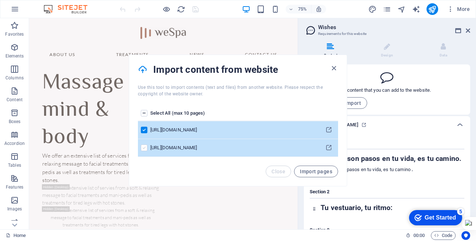
click at [145, 147] on label "pages list" at bounding box center [144, 147] width 7 height 7
click at [0, 0] on input "pages list" at bounding box center [0, 0] width 0 height 0
click at [316, 170] on span "Import pages" at bounding box center [316, 171] width 32 height 6
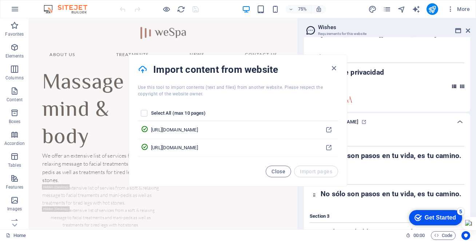
scroll to position [3053, 0]
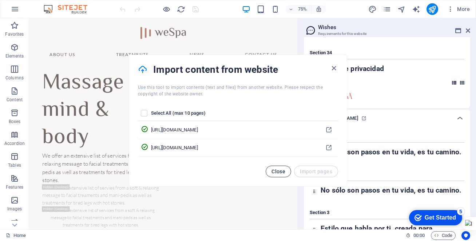
click at [285, 172] on span "Close" at bounding box center [278, 171] width 14 height 6
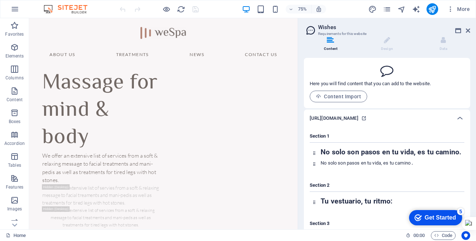
scroll to position [0, 0]
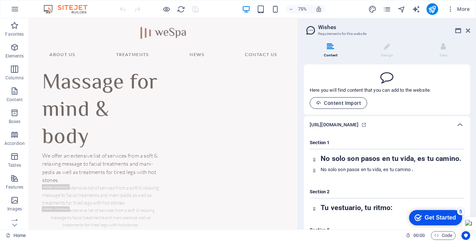
click at [347, 103] on span "Content Import" at bounding box center [338, 103] width 45 height 6
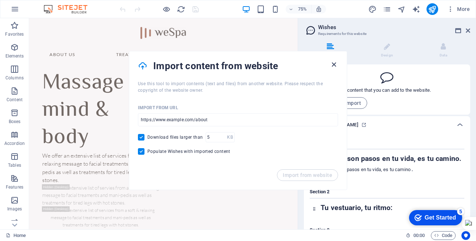
click at [333, 65] on icon "button" at bounding box center [334, 64] width 8 height 8
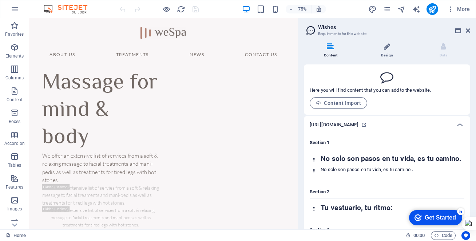
click at [386, 50] on icon at bounding box center [387, 46] width 6 height 7
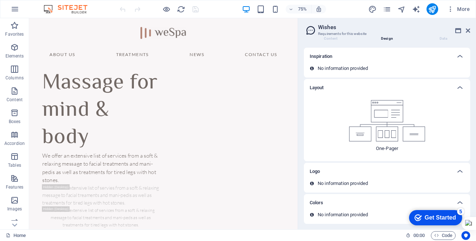
scroll to position [17, 0]
click at [459, 88] on icon at bounding box center [459, 87] width 9 height 9
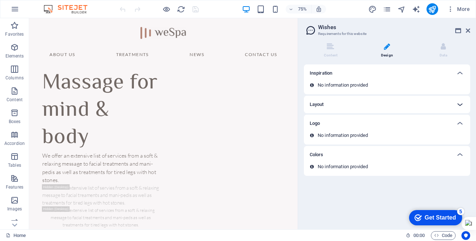
scroll to position [0, 0]
click at [459, 88] on div "No information provided" at bounding box center [387, 85] width 155 height 7
click at [462, 104] on icon at bounding box center [459, 104] width 9 height 9
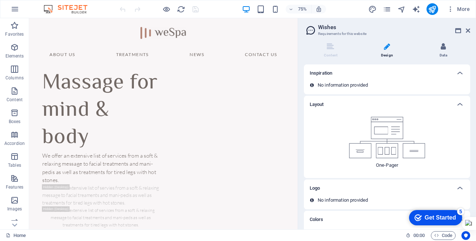
click at [442, 48] on icon at bounding box center [442, 46] width 5 height 7
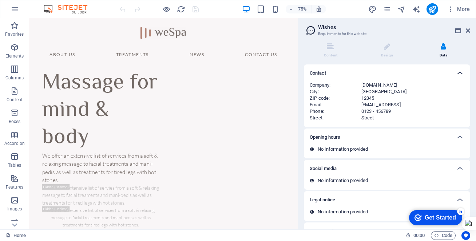
click at [459, 73] on icon at bounding box center [459, 73] width 9 height 9
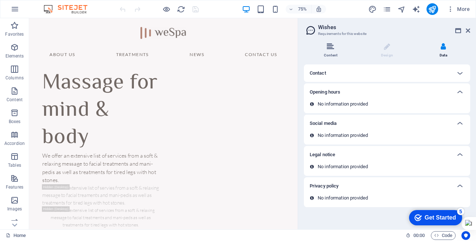
click at [334, 50] on li "Content" at bounding box center [332, 51] width 56 height 16
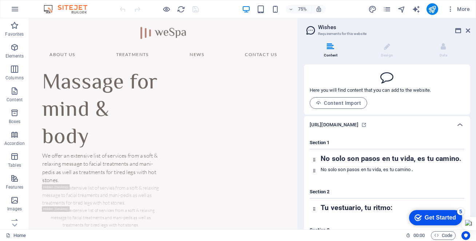
click at [428, 220] on div "Get Started" at bounding box center [439, 217] width 31 height 7
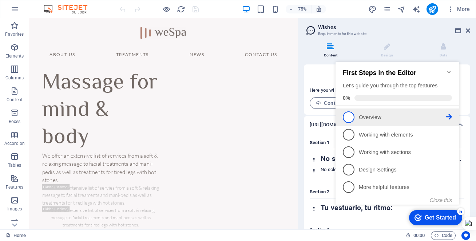
click at [349, 119] on span "1" at bounding box center [349, 117] width 12 height 12
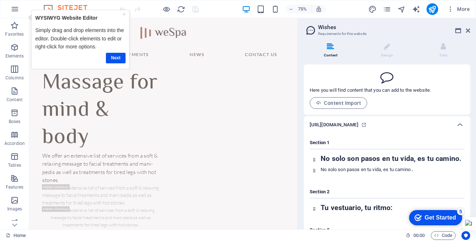
click at [427, 215] on div "Get Started" at bounding box center [439, 217] width 31 height 7
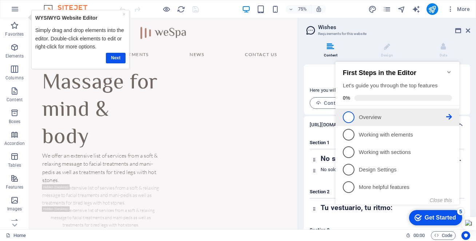
click at [347, 119] on span "1" at bounding box center [349, 117] width 12 height 12
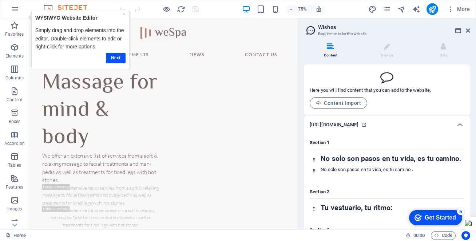
click at [427, 215] on div "Get Started" at bounding box center [439, 217] width 31 height 7
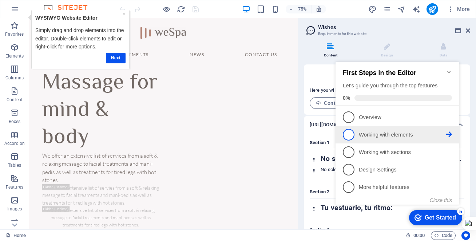
click at [351, 135] on span "2" at bounding box center [349, 135] width 12 height 12
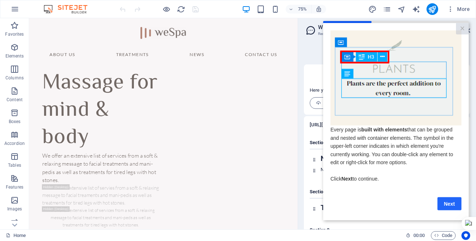
click at [449, 203] on link "Next" at bounding box center [449, 203] width 24 height 13
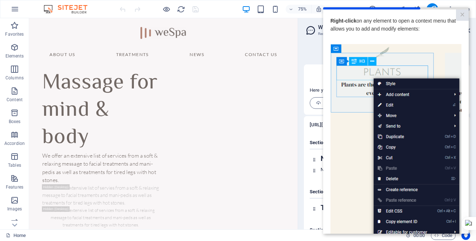
click at [352, 169] on img at bounding box center [395, 147] width 131 height 206
click at [461, 16] on link "×" at bounding box center [462, 14] width 13 height 11
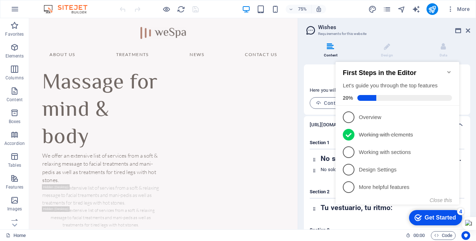
click at [450, 69] on icon "Minimize checklist" at bounding box center [449, 72] width 6 height 6
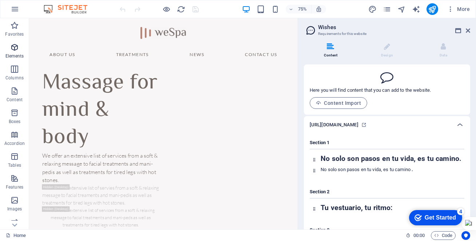
click at [16, 51] on icon "button" at bounding box center [14, 47] width 9 height 9
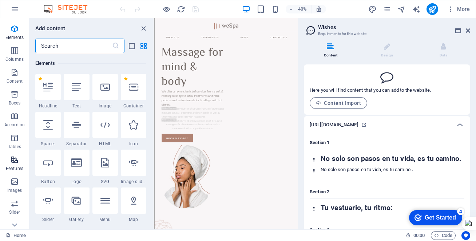
scroll to position [23, 0]
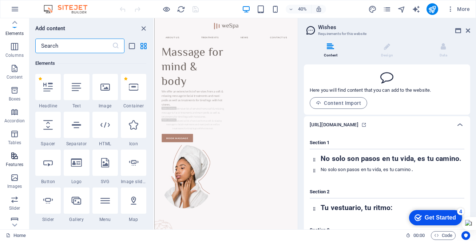
click at [13, 157] on icon "button" at bounding box center [14, 155] width 9 height 9
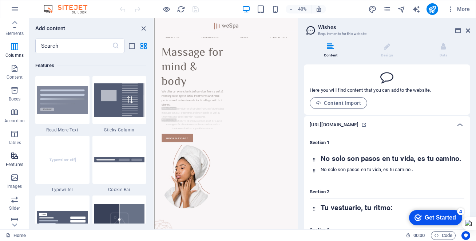
scroll to position [2835, 0]
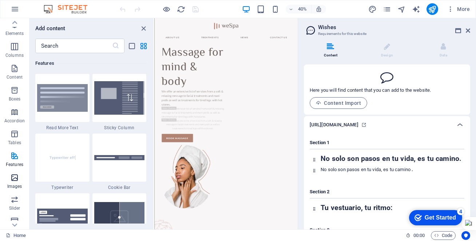
click at [19, 183] on p "Images" at bounding box center [14, 186] width 15 height 6
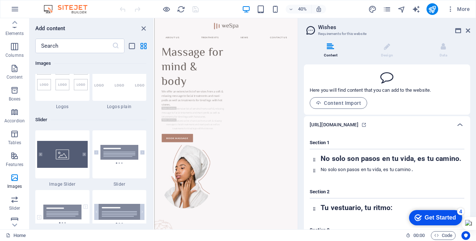
scroll to position [4068, 0]
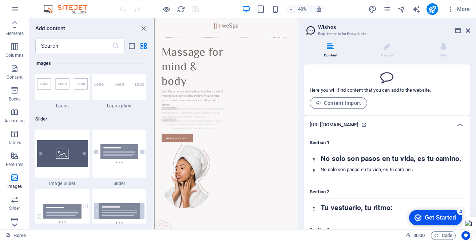
click at [15, 225] on icon at bounding box center [14, 224] width 5 height 3
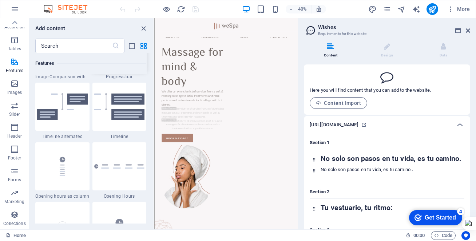
scroll to position [3043, 0]
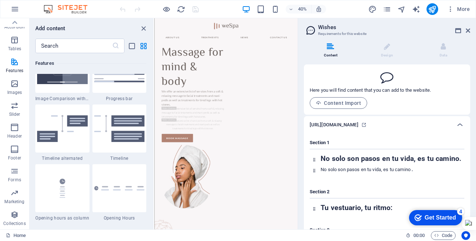
click at [345, 125] on h6 "https://guiafusa.com" at bounding box center [334, 124] width 49 height 9
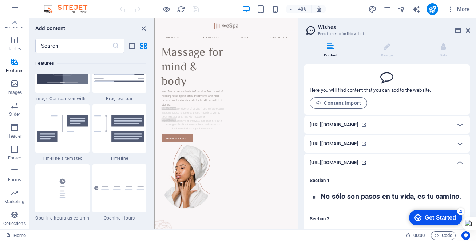
click at [366, 163] on icon at bounding box center [363, 162] width 5 height 5
click at [347, 143] on h6 "https://www.guiafusa.com" at bounding box center [334, 143] width 49 height 9
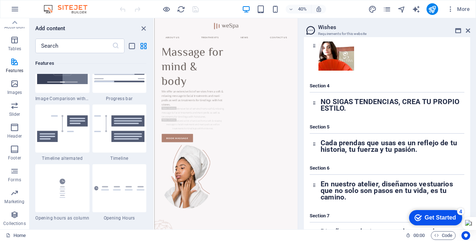
scroll to position [3089, 0]
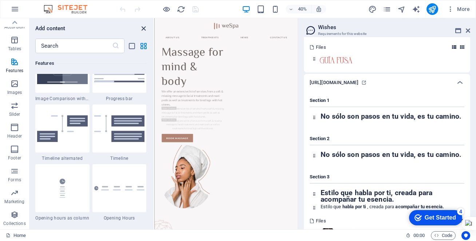
click at [141, 27] on icon "close panel" at bounding box center [143, 28] width 8 height 8
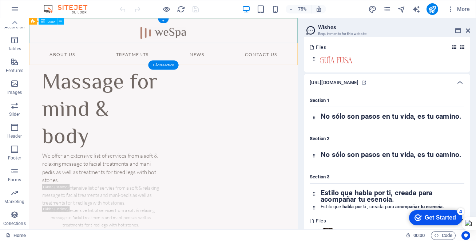
click at [203, 41] on div at bounding box center [208, 34] width 358 height 33
click at [207, 37] on div at bounding box center [208, 34] width 358 height 33
select select "px"
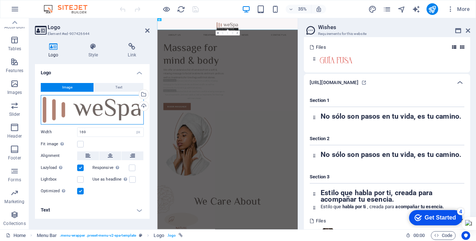
click at [91, 110] on div "Drag files here, click to choose files or select files from Files or our free s…" at bounding box center [92, 109] width 103 height 29
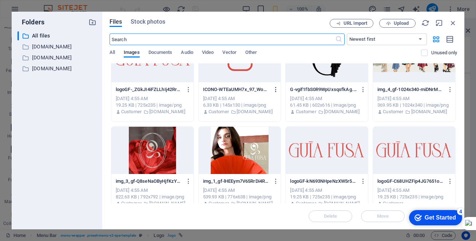
scroll to position [0, 0]
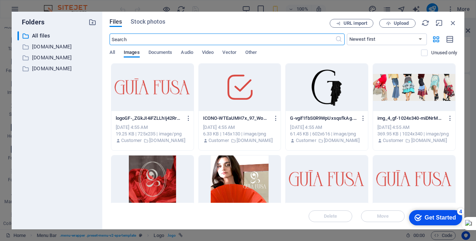
click at [175, 84] on div at bounding box center [152, 87] width 82 height 47
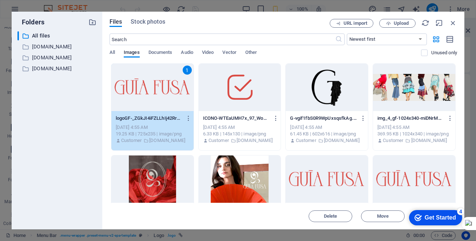
click at [418, 217] on icon "checkmark" at bounding box center [417, 217] width 7 height 7
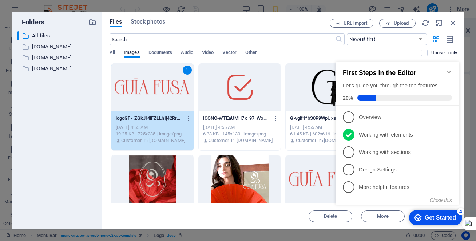
click at [448, 69] on icon "Minimize checklist" at bounding box center [449, 72] width 6 height 6
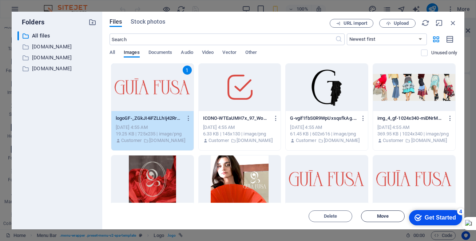
click at [386, 216] on span "Move" at bounding box center [383, 216] width 12 height 4
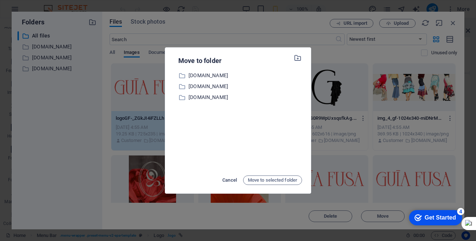
click at [229, 179] on span "Cancel" at bounding box center [229, 180] width 15 height 9
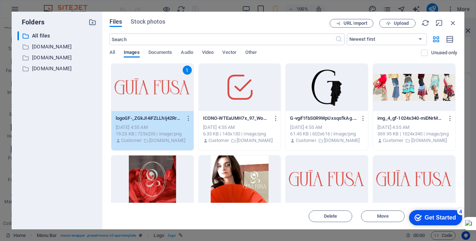
click at [169, 85] on div "1" at bounding box center [152, 87] width 82 height 47
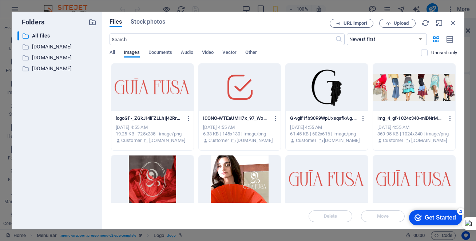
click at [169, 85] on div at bounding box center [152, 87] width 82 height 47
type input "169"
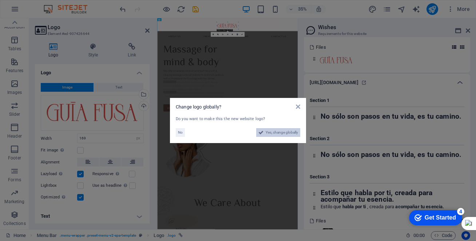
click at [287, 133] on span "Yes, change globally" at bounding box center [282, 132] width 32 height 9
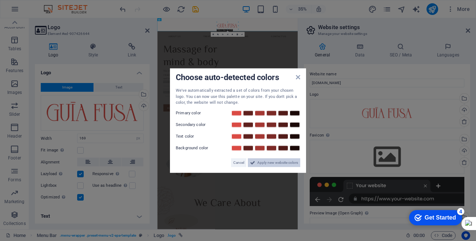
click at [272, 164] on span "Apply new website colors" at bounding box center [277, 162] width 41 height 9
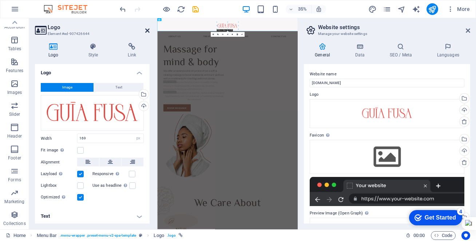
click at [147, 29] on icon at bounding box center [147, 31] width 4 height 6
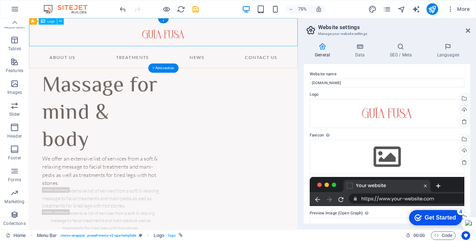
click at [208, 37] on div at bounding box center [208, 36] width 358 height 37
click at [81, 71] on nav "About Us Treatments News Contact Us" at bounding box center [208, 70] width 358 height 29
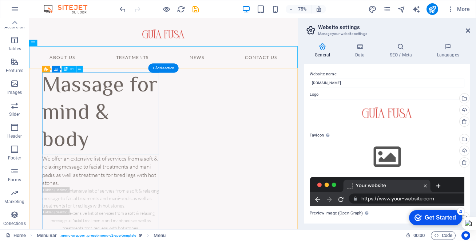
click at [105, 112] on div "Massage for mind & body" at bounding box center [125, 145] width 156 height 109
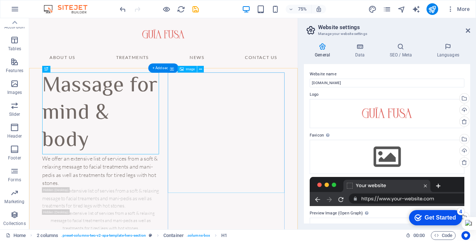
select select "%"
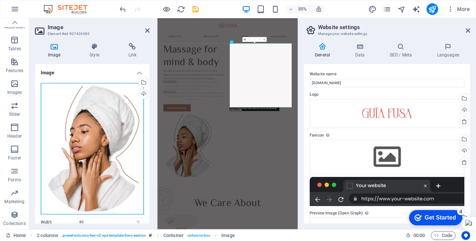
click at [109, 161] on div "Drag files here, click to choose files or select files from Files or our free s…" at bounding box center [92, 148] width 103 height 131
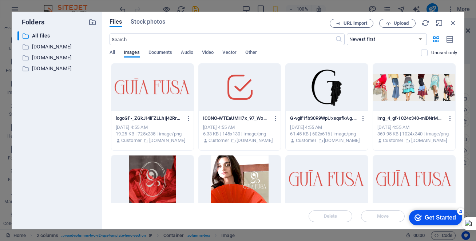
click at [109, 161] on div "Files Stock photos URL import Upload ​ Newest first Oldest first Name (A-Z) Nam…" at bounding box center [283, 120] width 362 height 217
click at [453, 21] on icon "button" at bounding box center [453, 23] width 8 height 8
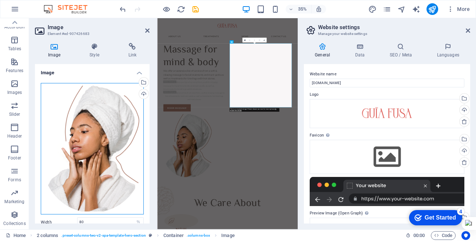
click at [117, 133] on div "Drag files here, click to choose files or select files from Files or our free s…" at bounding box center [92, 148] width 103 height 131
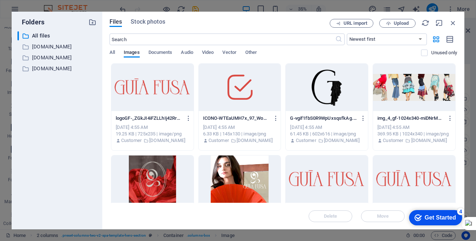
click at [117, 133] on div "19.25 KB | 725x235 | image/png" at bounding box center [152, 134] width 73 height 7
type input "80"
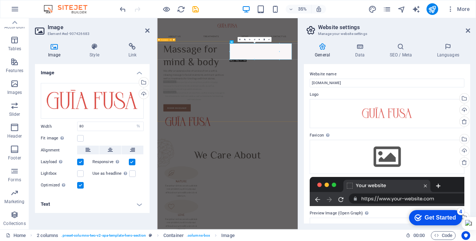
click at [330, 240] on div "Massage for mind & body We offer an extensive list of services from a soft & re…" at bounding box center [357, 225] width 401 height 281
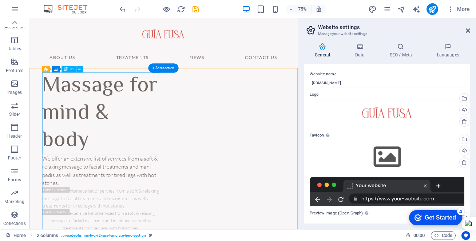
click at [168, 155] on div "Massage for mind & body" at bounding box center [125, 145] width 156 height 109
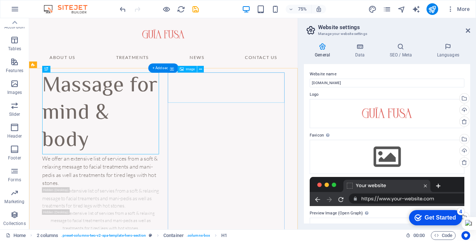
select select "%"
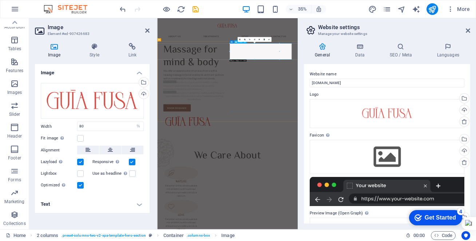
click at [106, 96] on div "Drag files here, click to choose files or select files from Files or our free s…" at bounding box center [92, 101] width 103 height 36
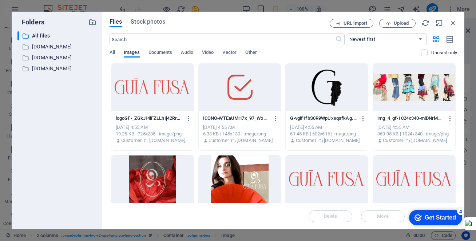
click at [106, 96] on div "Files Stock photos URL import Upload ​ Newest first Oldest first Name (A-Z) Nam…" at bounding box center [283, 120] width 362 height 217
click at [396, 89] on div at bounding box center [414, 87] width 82 height 47
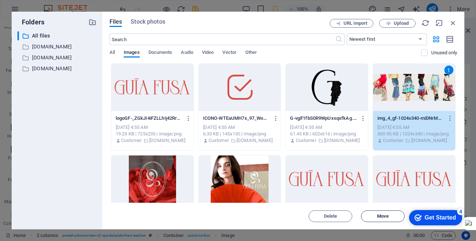
click at [374, 214] on span "Move" at bounding box center [382, 216] width 37 height 4
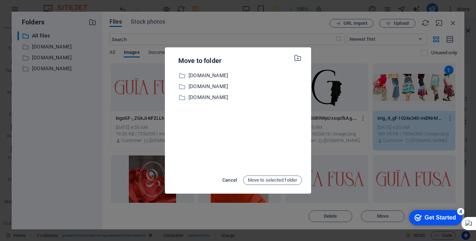
click at [228, 180] on span "Cancel" at bounding box center [229, 180] width 15 height 9
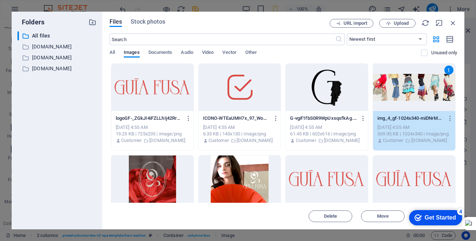
click at [403, 95] on div "1" at bounding box center [414, 87] width 82 height 47
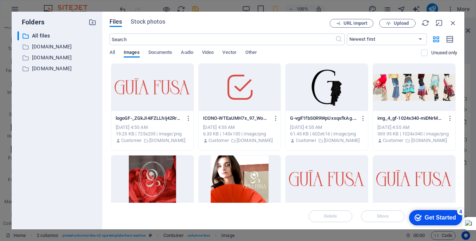
click at [403, 95] on div at bounding box center [414, 87] width 82 height 47
type input "80"
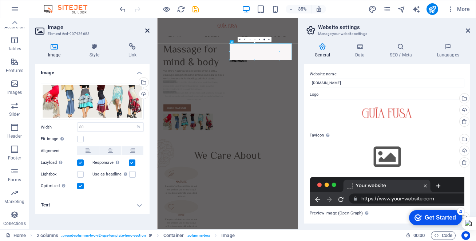
click at [146, 31] on icon at bounding box center [147, 31] width 4 height 6
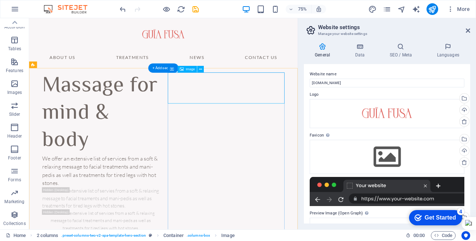
drag, startPoint x: 214, startPoint y: 129, endPoint x: 251, endPoint y: 125, distance: 37.4
click at [159, 205] on div "We offer an extensive list of services from a soft & relaxing message to facial…" at bounding box center [125, 222] width 156 height 44
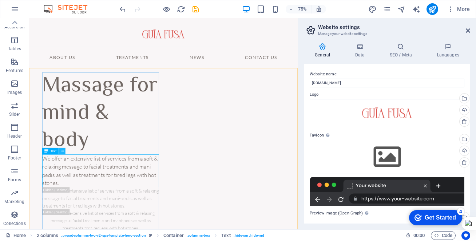
click at [63, 151] on icon at bounding box center [62, 151] width 3 height 6
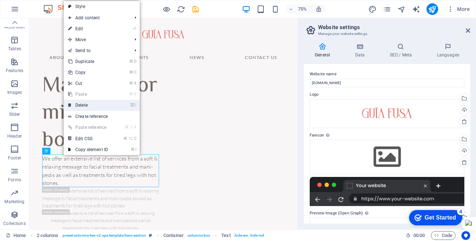
click at [83, 107] on link "⌦ Delete" at bounding box center [88, 105] width 49 height 11
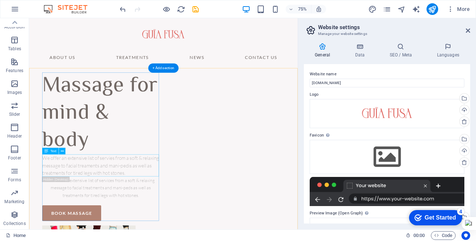
click at [68, 212] on div "We offer an extensive list of servies from a soft & relaxing message to facial …" at bounding box center [125, 214] width 156 height 29
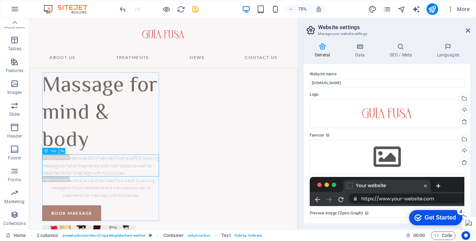
click at [62, 152] on icon at bounding box center [62, 151] width 3 height 6
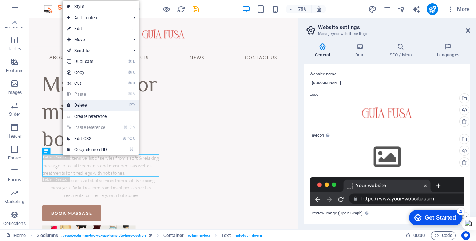
click at [83, 104] on link "⌦ Delete" at bounding box center [87, 105] width 49 height 11
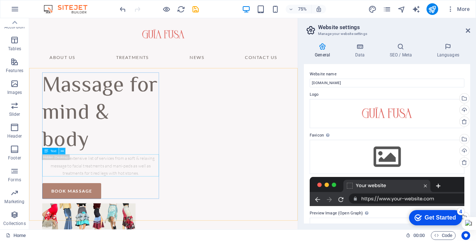
click at [62, 150] on icon at bounding box center [62, 151] width 3 height 6
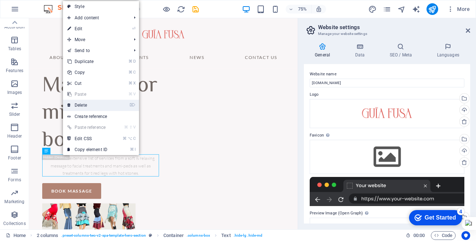
click at [80, 105] on link "⌦ Delete" at bounding box center [87, 105] width 49 height 11
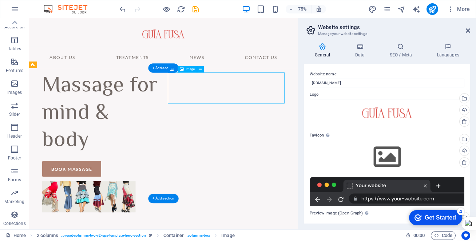
select select "%"
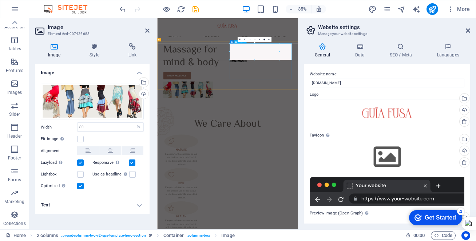
click at [352, 199] on figure at bounding box center [263, 222] width 177 height 47
drag, startPoint x: 386, startPoint y: 78, endPoint x: 223, endPoint y: 270, distance: 251.6
click at [352, 199] on figure at bounding box center [263, 222] width 177 height 47
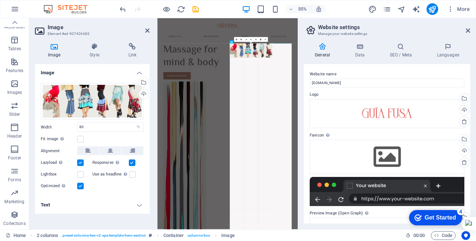
drag, startPoint x: 229, startPoint y: 44, endPoint x: 248, endPoint y: 36, distance: 20.5
type input "335"
select select "px"
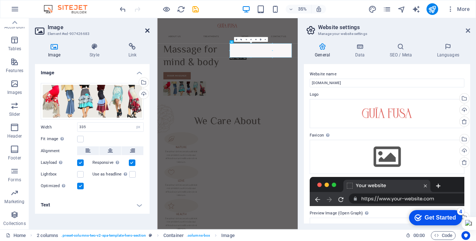
click at [145, 31] on icon at bounding box center [147, 31] width 4 height 6
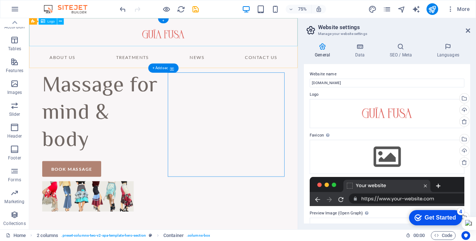
click at [209, 39] on div at bounding box center [208, 36] width 358 height 37
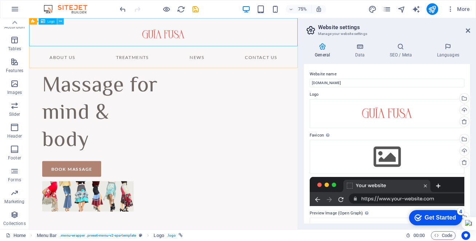
click at [61, 22] on icon at bounding box center [60, 22] width 3 height 6
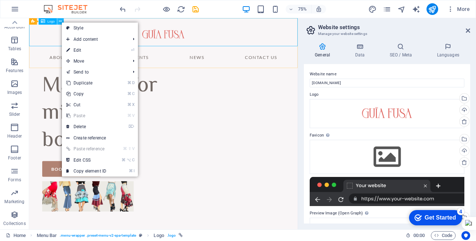
click at [61, 22] on icon at bounding box center [60, 22] width 3 height 6
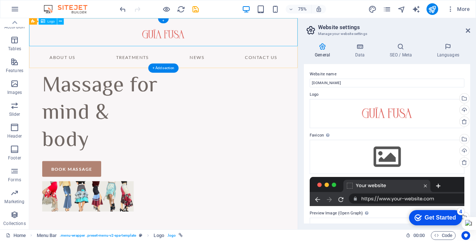
click at [199, 37] on div at bounding box center [208, 36] width 358 height 37
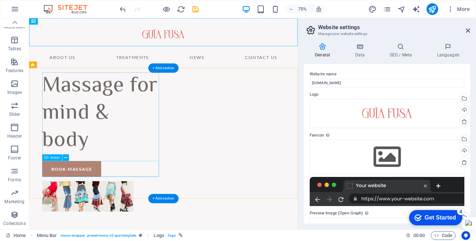
click at [195, 220] on div "book massage" at bounding box center [125, 218] width 156 height 21
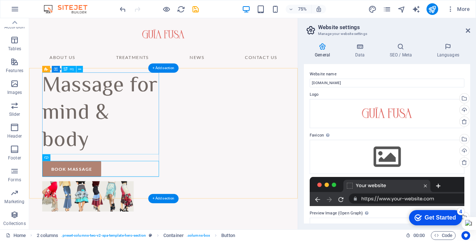
click at [175, 173] on div "Massage for mind & body" at bounding box center [125, 145] width 156 height 109
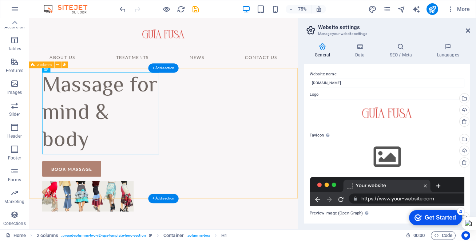
click at [203, 139] on div "Massage for mind & body book massage" at bounding box center [208, 195] width 358 height 220
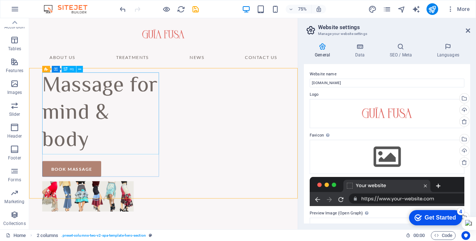
click at [67, 68] on icon at bounding box center [66, 69] width 4 height 7
click at [81, 69] on icon at bounding box center [79, 69] width 3 height 6
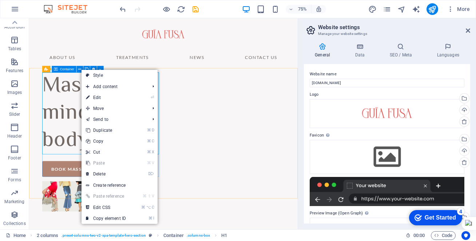
click at [56, 70] on icon at bounding box center [56, 69] width 4 height 7
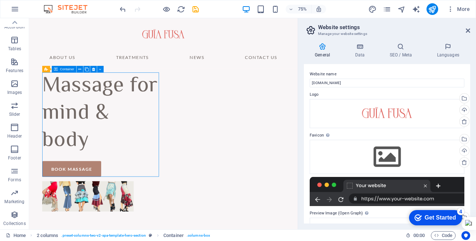
click at [62, 69] on span "Container" at bounding box center [67, 69] width 14 height 3
click at [54, 68] on icon at bounding box center [56, 69] width 4 height 7
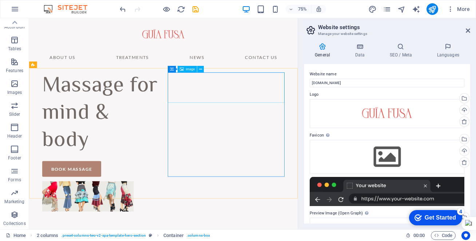
click at [188, 70] on span "Image" at bounding box center [190, 69] width 9 height 3
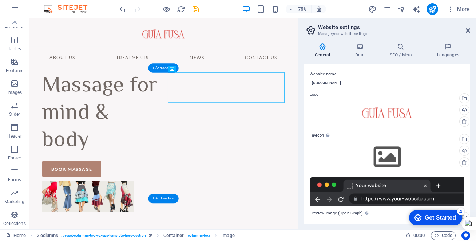
drag, startPoint x: 334, startPoint y: 107, endPoint x: 347, endPoint y: 223, distance: 116.8
click at [275, 240] on div "Massage for mind & body book massage" at bounding box center [208, 195] width 358 height 220
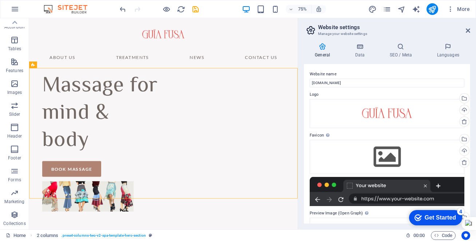
click at [336, 27] on h2 "Website settings" at bounding box center [394, 27] width 152 height 7
click at [467, 28] on icon at bounding box center [468, 31] width 4 height 6
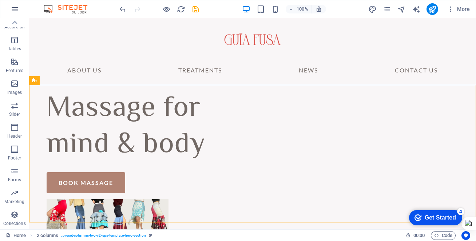
click at [16, 8] on icon "button" at bounding box center [15, 9] width 9 height 9
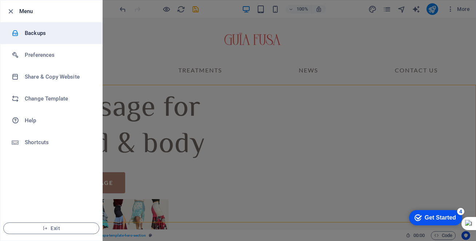
click at [38, 32] on h6 "Backups" at bounding box center [58, 33] width 67 height 9
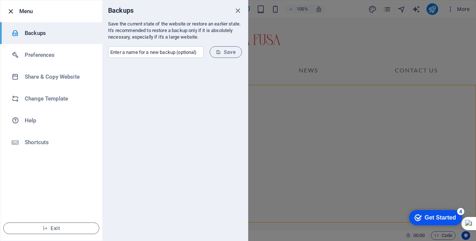
click at [12, 11] on icon "button" at bounding box center [11, 11] width 8 height 8
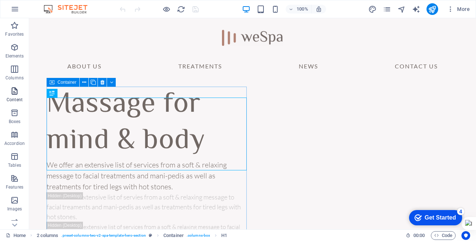
click at [15, 94] on icon "button" at bounding box center [14, 91] width 9 height 9
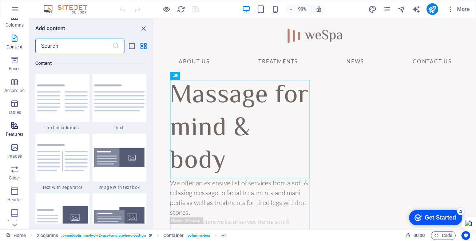
scroll to position [56, 0]
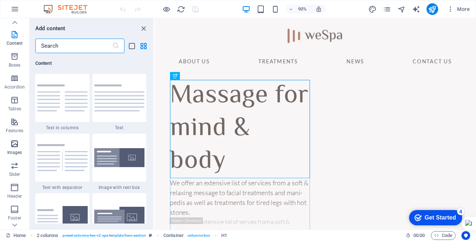
click at [15, 148] on span "Images" at bounding box center [14, 147] width 29 height 17
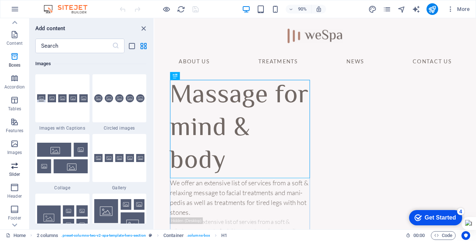
scroll to position [3688, 0]
click at [15, 191] on icon "button" at bounding box center [14, 187] width 9 height 9
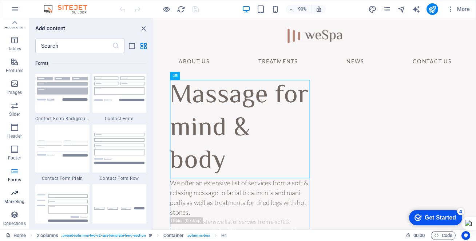
scroll to position [0, 0]
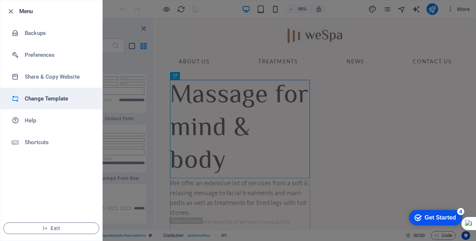
click at [53, 98] on h6 "Change Template" at bounding box center [58, 98] width 67 height 9
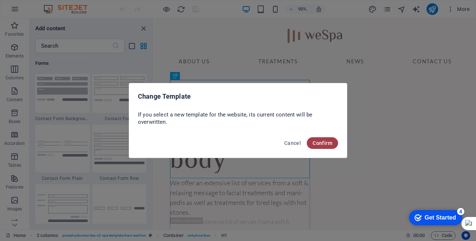
click at [320, 144] on span "Confirm" at bounding box center [322, 143] width 20 height 6
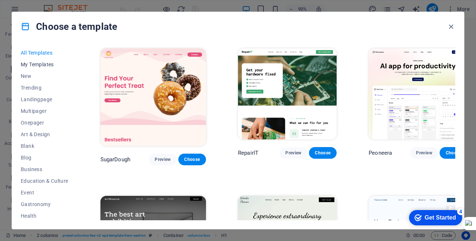
click at [44, 67] on span "My Templates" at bounding box center [45, 64] width 48 height 6
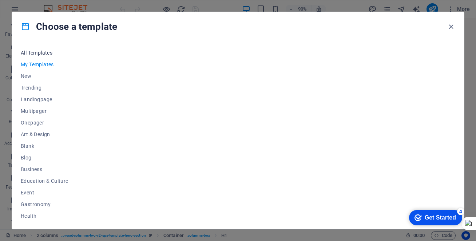
click at [43, 51] on span "All Templates" at bounding box center [45, 53] width 48 height 6
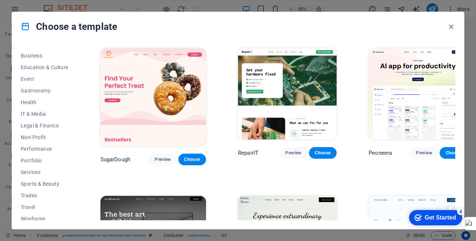
scroll to position [118, 0]
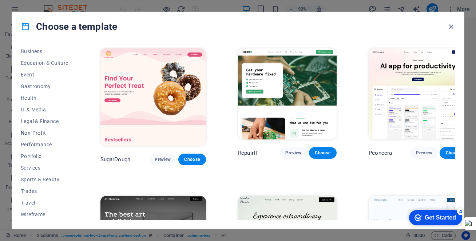
click at [42, 134] on span "Non-Profit" at bounding box center [45, 133] width 48 height 6
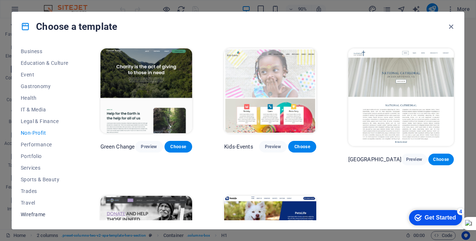
click at [35, 213] on span "Wireframe" at bounding box center [45, 214] width 48 height 6
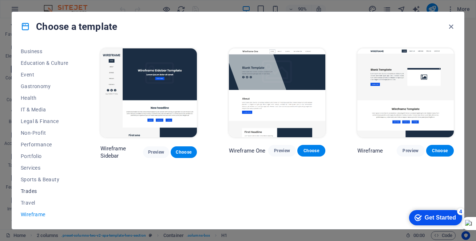
click at [35, 191] on span "Trades" at bounding box center [45, 191] width 48 height 6
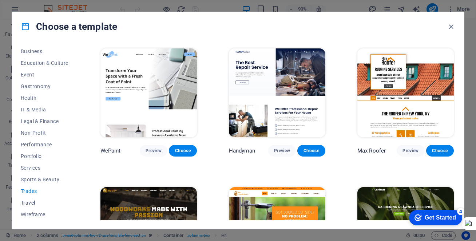
click at [31, 201] on span "Travel" at bounding box center [45, 203] width 48 height 6
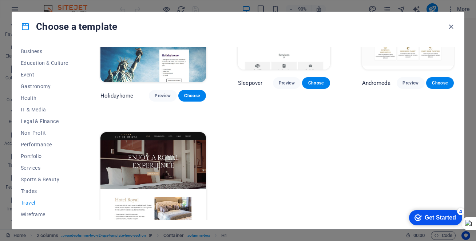
scroll to position [0, 0]
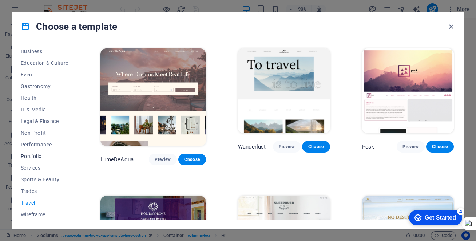
click at [33, 157] on span "Portfolio" at bounding box center [45, 156] width 48 height 6
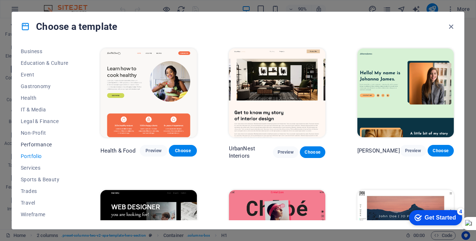
click at [39, 145] on span "Performance" at bounding box center [45, 144] width 48 height 6
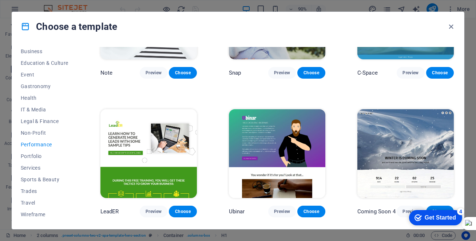
scroll to position [435, 0]
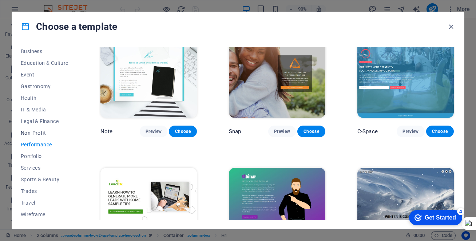
click at [33, 130] on span "Non-Profit" at bounding box center [45, 133] width 48 height 6
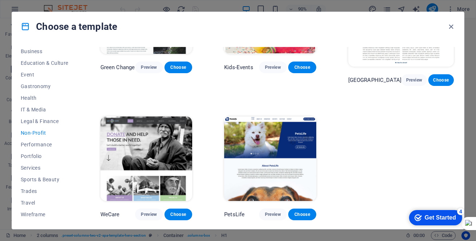
scroll to position [0, 0]
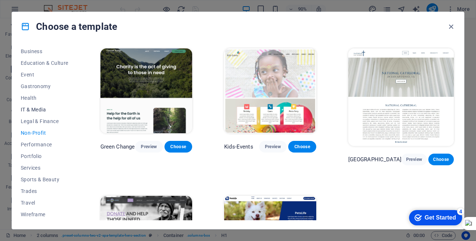
click at [40, 108] on span "IT & Media" at bounding box center [45, 110] width 48 height 6
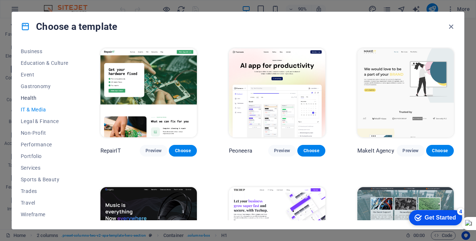
click at [32, 98] on span "Health" at bounding box center [45, 98] width 48 height 6
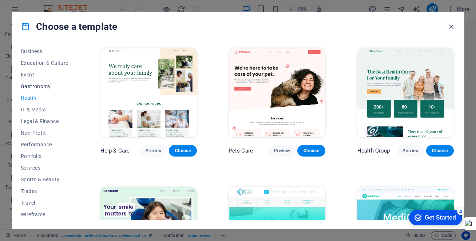
click at [46, 83] on button "Gastronomy" at bounding box center [45, 86] width 48 height 12
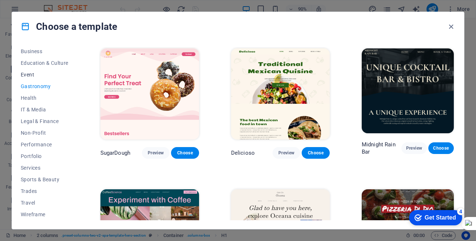
click at [26, 74] on span "Event" at bounding box center [45, 75] width 48 height 6
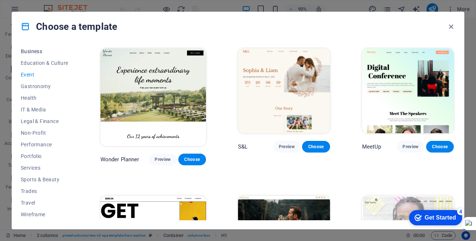
click at [35, 52] on span "Business" at bounding box center [45, 51] width 48 height 6
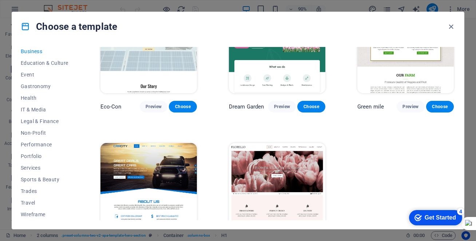
scroll to position [73, 0]
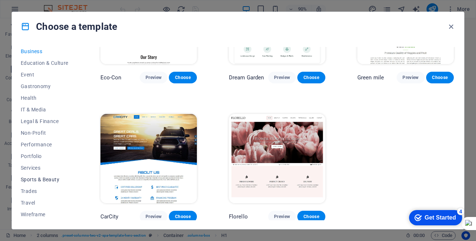
click at [51, 181] on span "Sports & Beauty" at bounding box center [45, 179] width 48 height 6
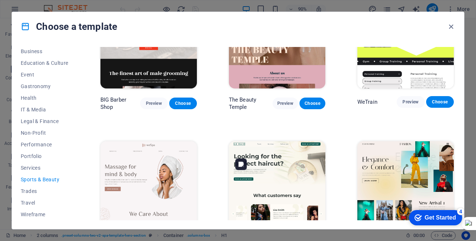
scroll to position [0, 0]
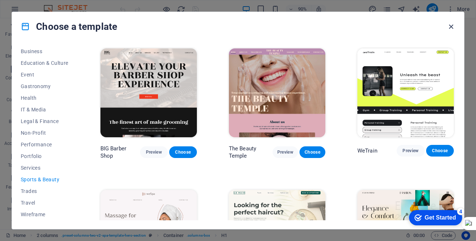
click at [451, 27] on icon "button" at bounding box center [451, 27] width 8 height 8
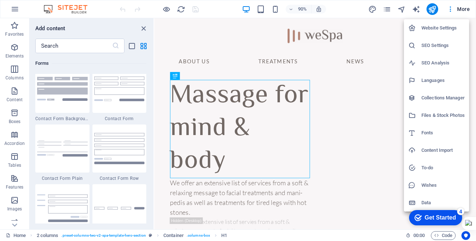
click at [440, 30] on h6 "Website Settings" at bounding box center [442, 28] width 43 height 9
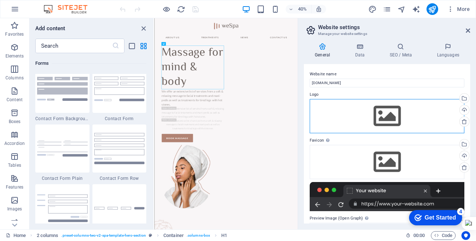
click at [385, 116] on div "Drag files here, click to choose files or select files from Files or our free s…" at bounding box center [387, 116] width 155 height 34
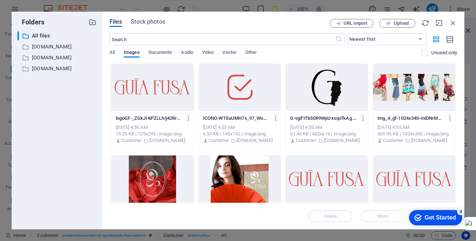
click at [164, 84] on div at bounding box center [152, 87] width 82 height 47
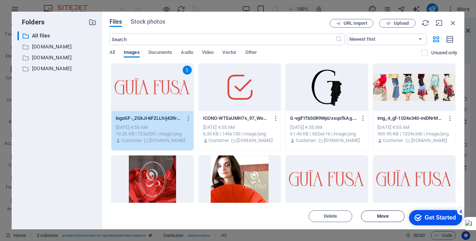
click at [378, 218] on span "Move" at bounding box center [383, 216] width 12 height 4
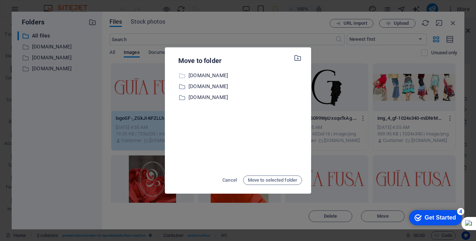
click at [199, 77] on p "[DOMAIN_NAME]" at bounding box center [244, 75] width 113 height 8
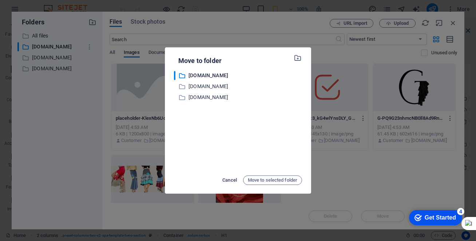
click at [228, 179] on span "Cancel" at bounding box center [229, 180] width 15 height 9
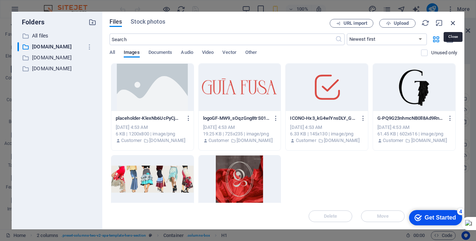
click at [451, 23] on icon "button" at bounding box center [453, 23] width 8 height 8
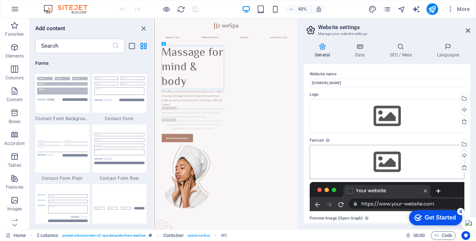
scroll to position [88, 0]
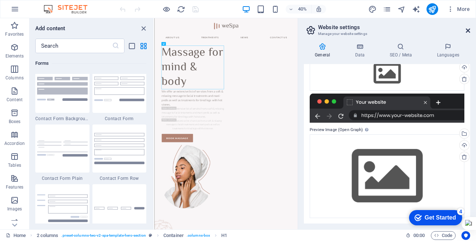
click at [468, 28] on icon at bounding box center [468, 31] width 4 height 6
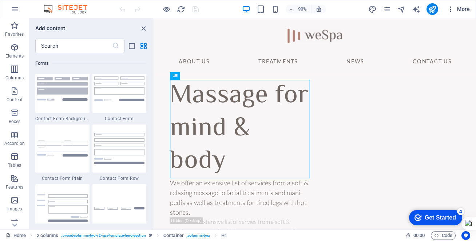
click at [449, 8] on icon "button" at bounding box center [450, 8] width 7 height 7
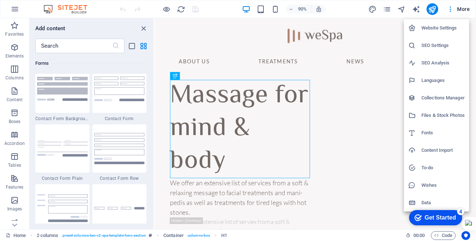
click at [439, 151] on h6 "Content Import" at bounding box center [442, 150] width 43 height 9
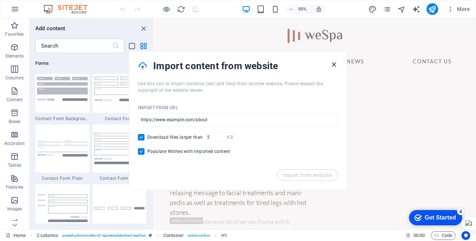
click at [336, 62] on icon "button" at bounding box center [334, 64] width 8 height 8
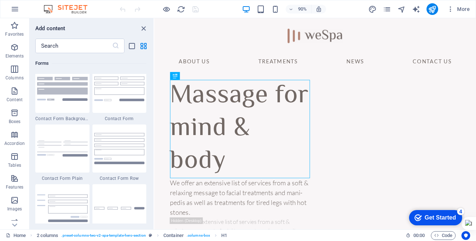
click at [77, 9] on img at bounding box center [69, 9] width 55 height 9
click at [123, 9] on div at bounding box center [158, 9] width 81 height 12
click at [13, 22] on icon "button" at bounding box center [14, 25] width 9 height 9
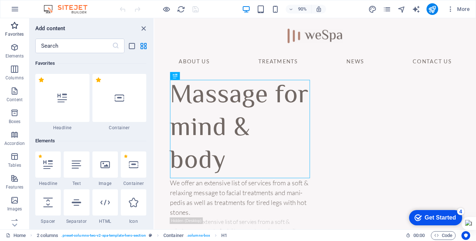
scroll to position [0, 0]
click at [13, 22] on icon "button" at bounding box center [14, 25] width 9 height 9
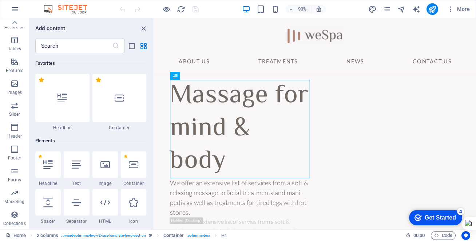
click at [17, 8] on icon "button" at bounding box center [15, 9] width 9 height 9
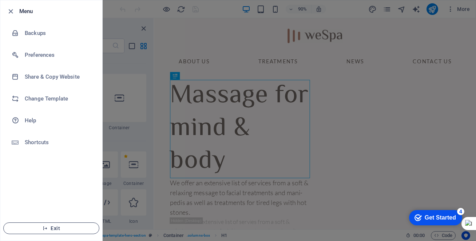
click at [58, 226] on span "Exit" at bounding box center [51, 228] width 84 height 6
